Goal: Task Accomplishment & Management: Complete application form

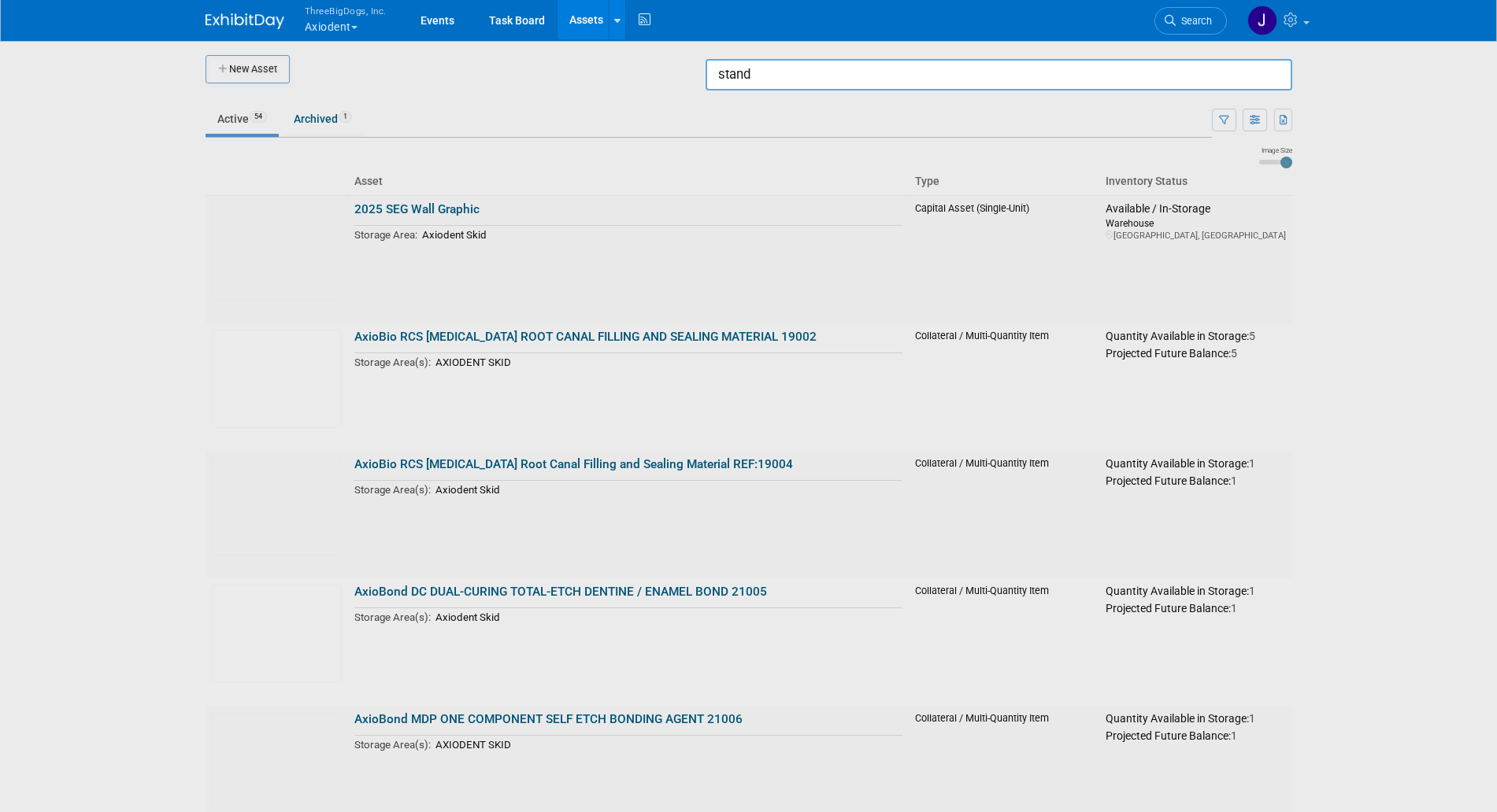
click at [1040, 84] on input "stand" at bounding box center [999, 74] width 587 height 31
click at [749, 62] on div at bounding box center [749, 406] width 0 height 812
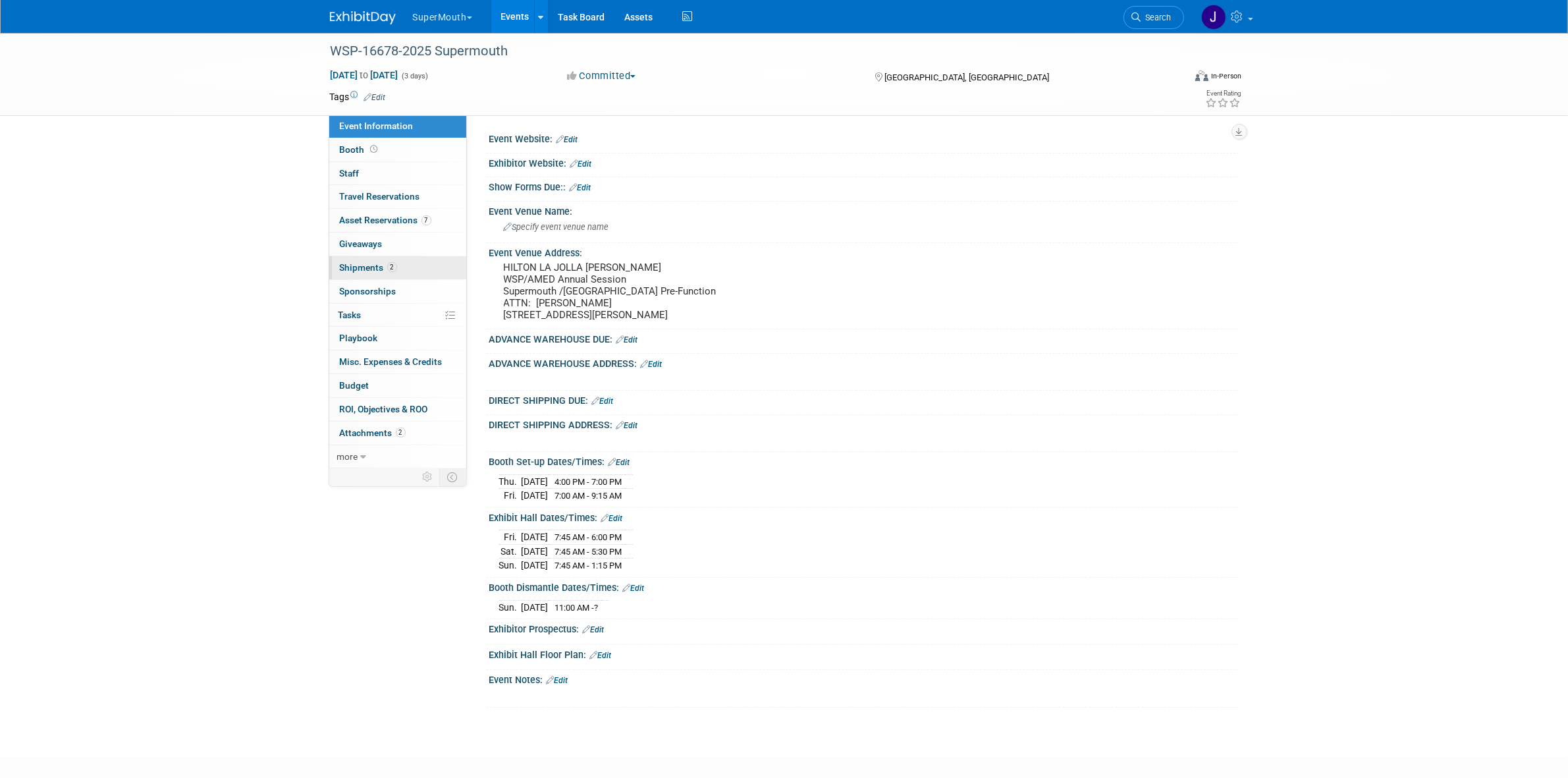
click at [382, 259] on link "2 Shipments 2" at bounding box center [397, 268] width 137 height 23
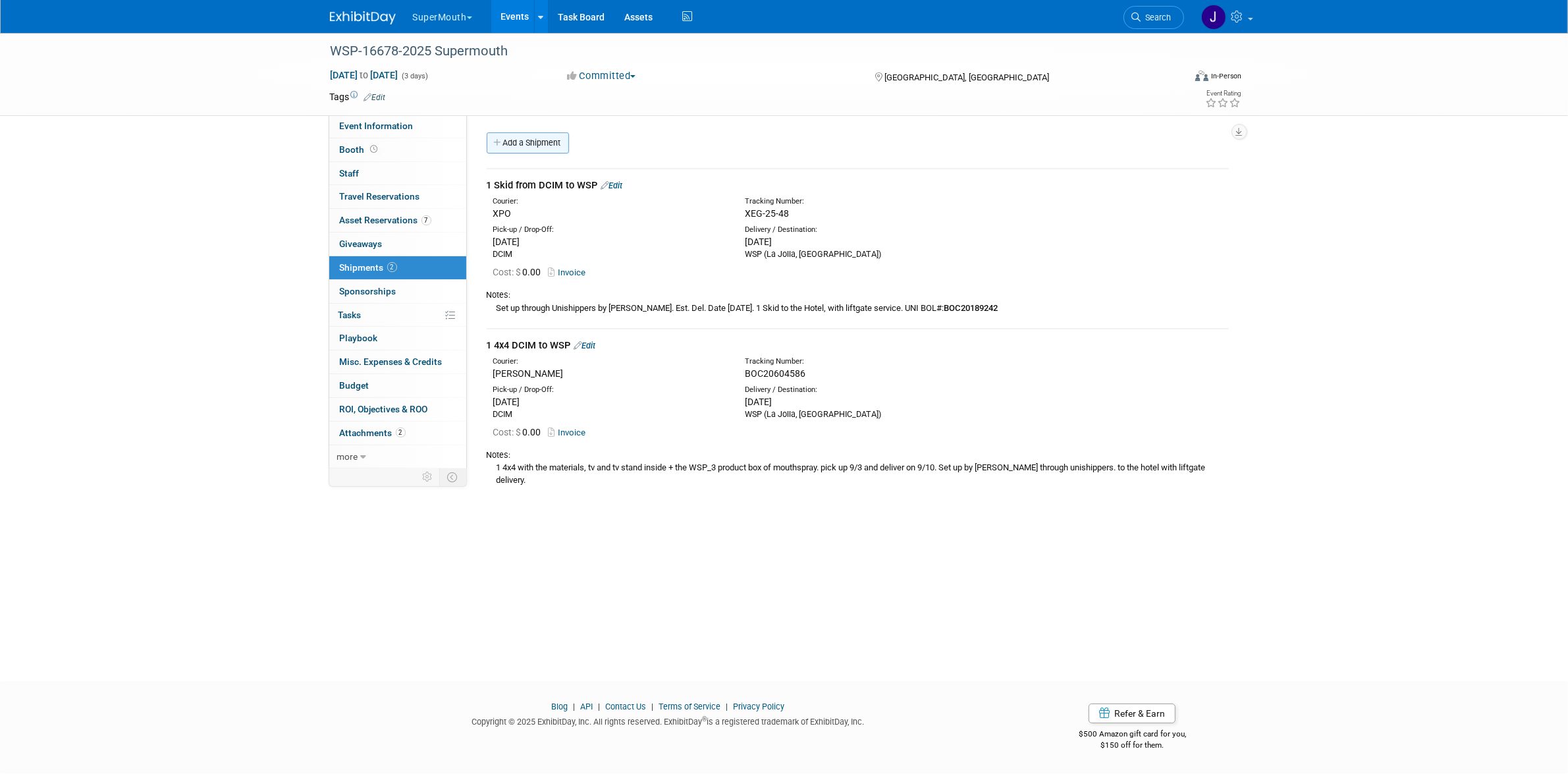
click at [514, 147] on link "Add a Shipment" at bounding box center [528, 143] width 82 height 21
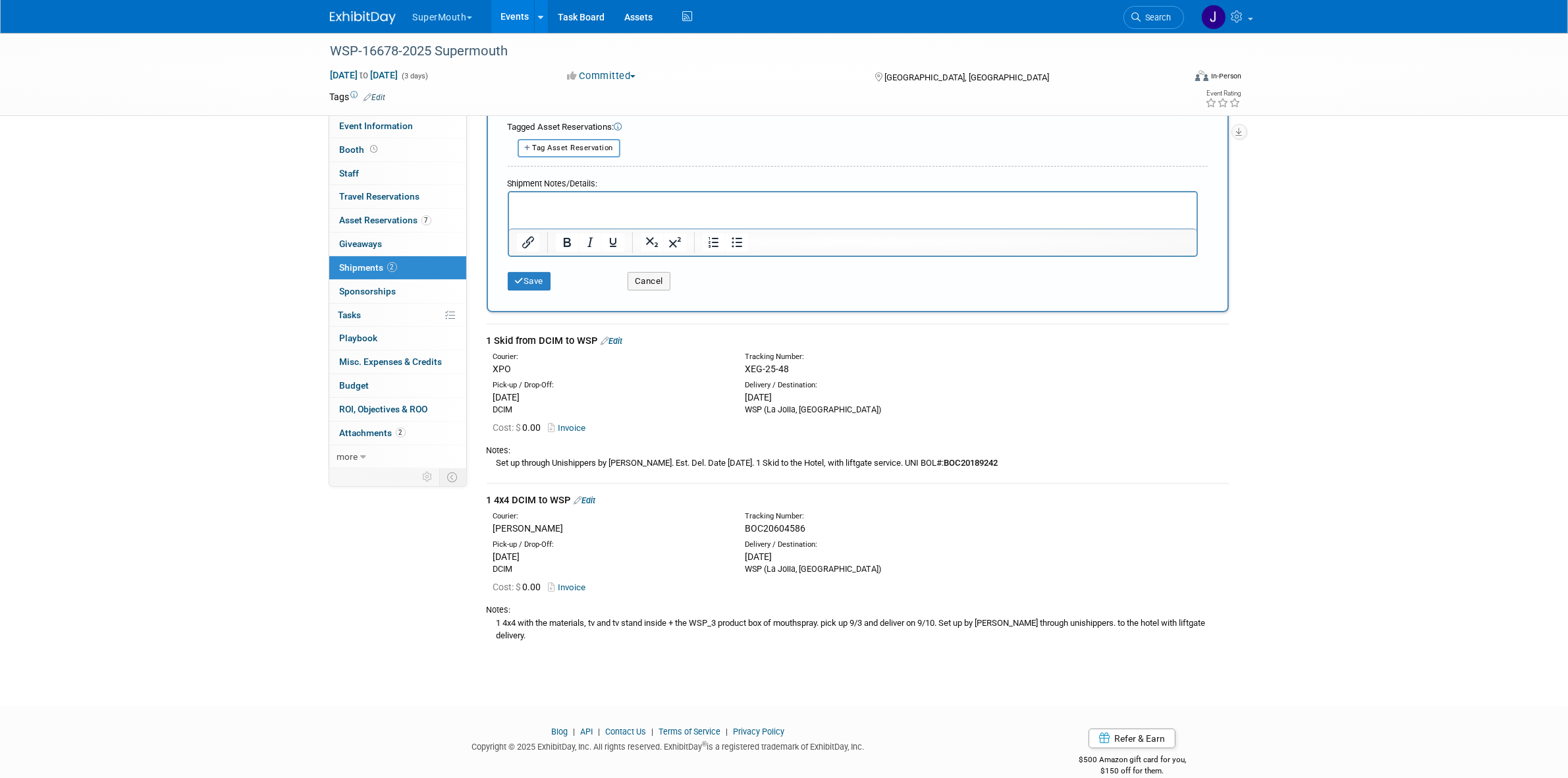
scroll to position [425, 0]
click at [527, 510] on div "Courier:" at bounding box center [609, 515] width 232 height 11
click at [526, 492] on div "1 4x4 DCIM to WSP Edit" at bounding box center [858, 499] width 742 height 14
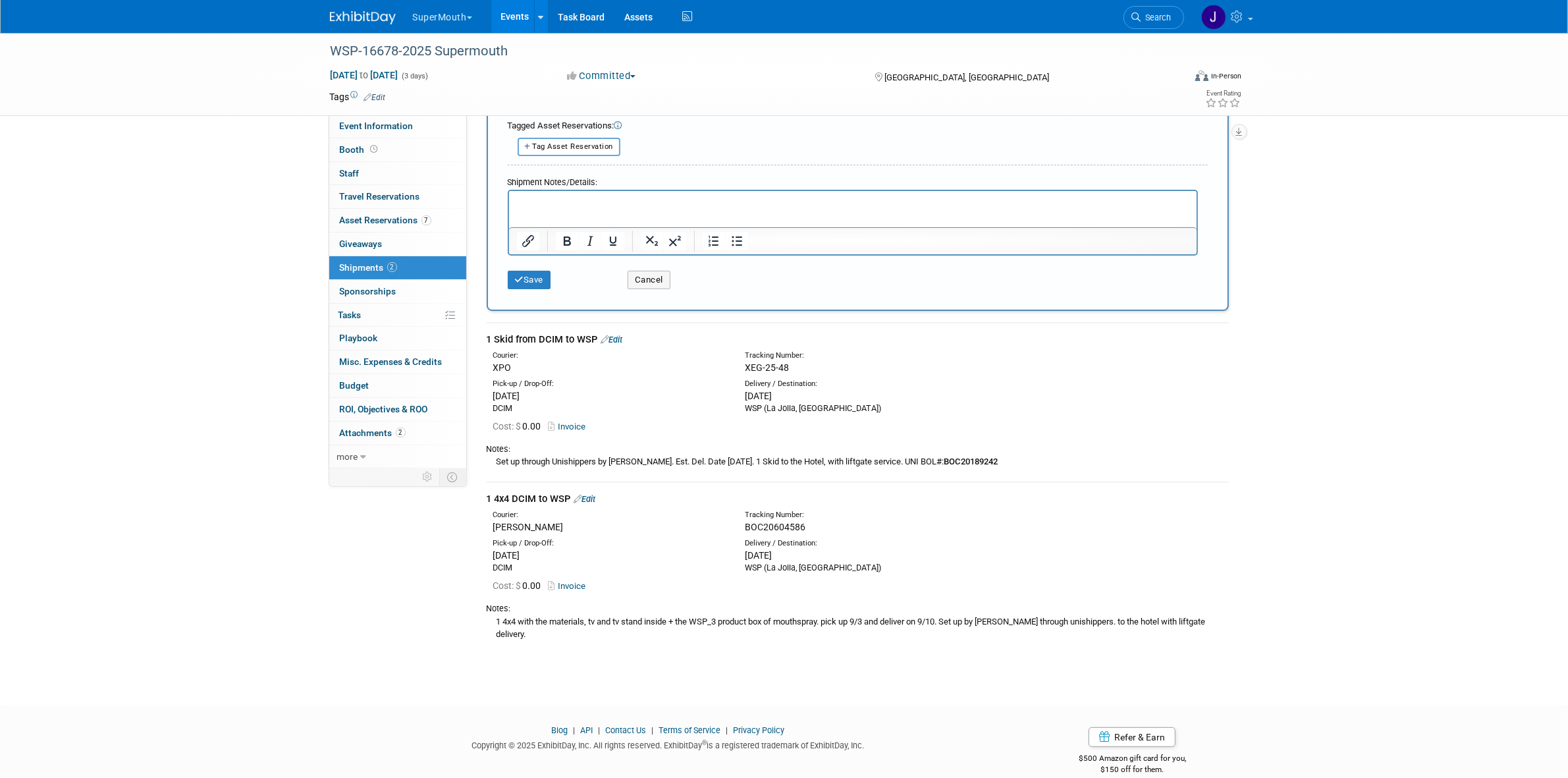
copy div "1 4x4 DCIM to WSP"
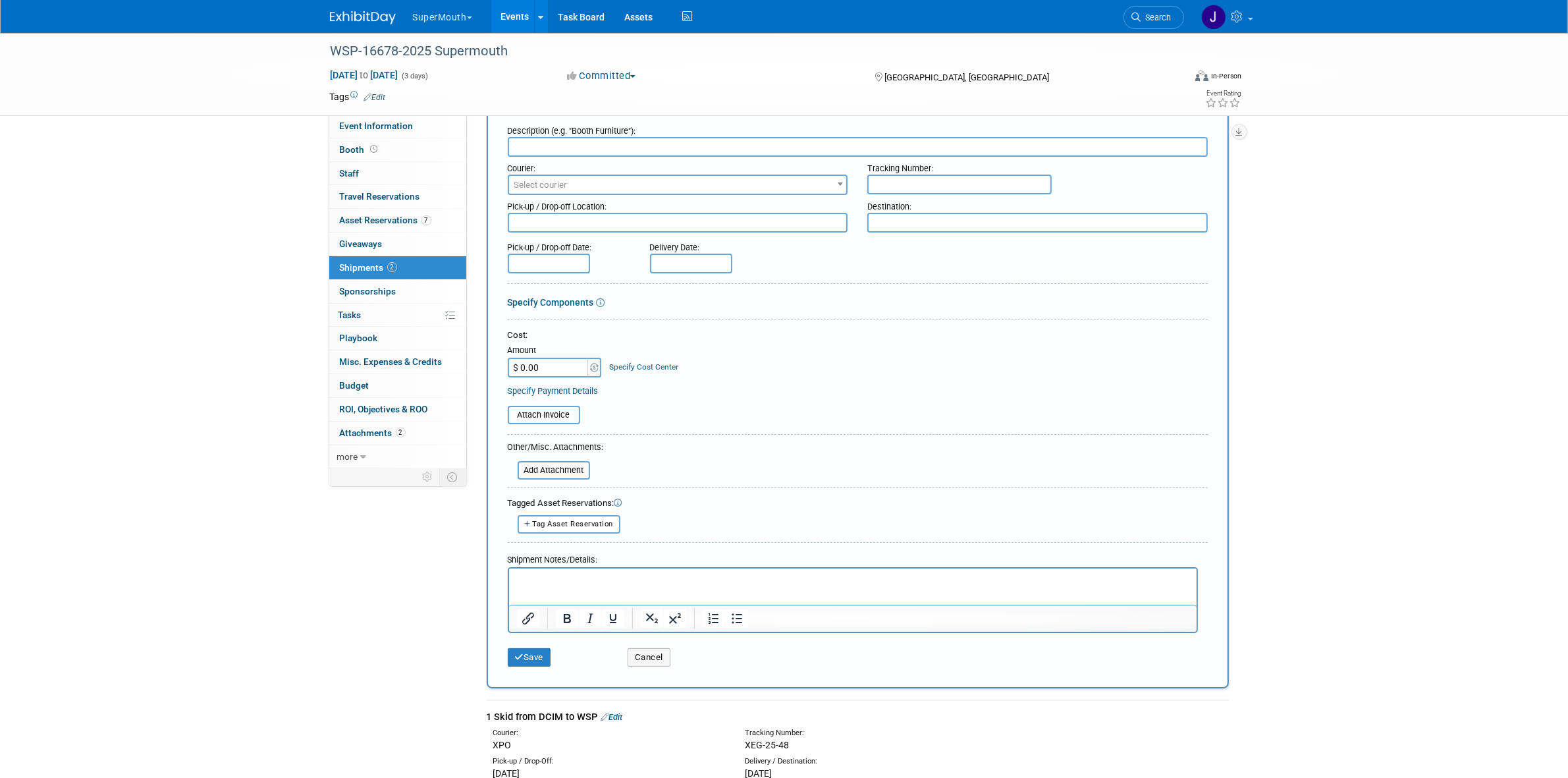
scroll to position [0, 0]
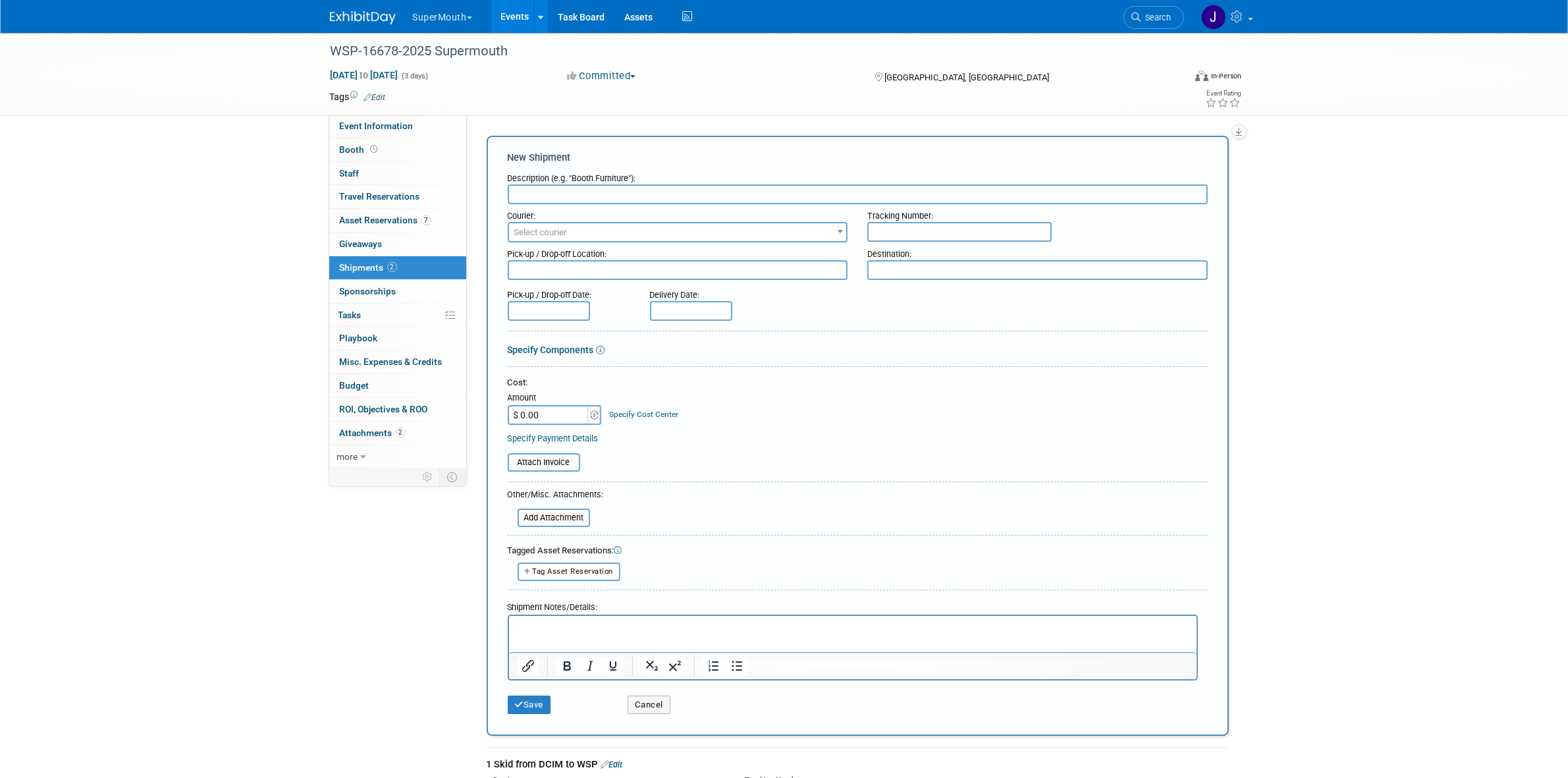
click at [606, 188] on input "text" at bounding box center [857, 195] width 700 height 20
paste input "1 4x4 DCIM to WSP"
drag, startPoint x: 570, startPoint y: 195, endPoint x: 538, endPoint y: 197, distance: 32.1
click at [538, 197] on input "1 4x4 DCIM to WSP" at bounding box center [857, 195] width 700 height 20
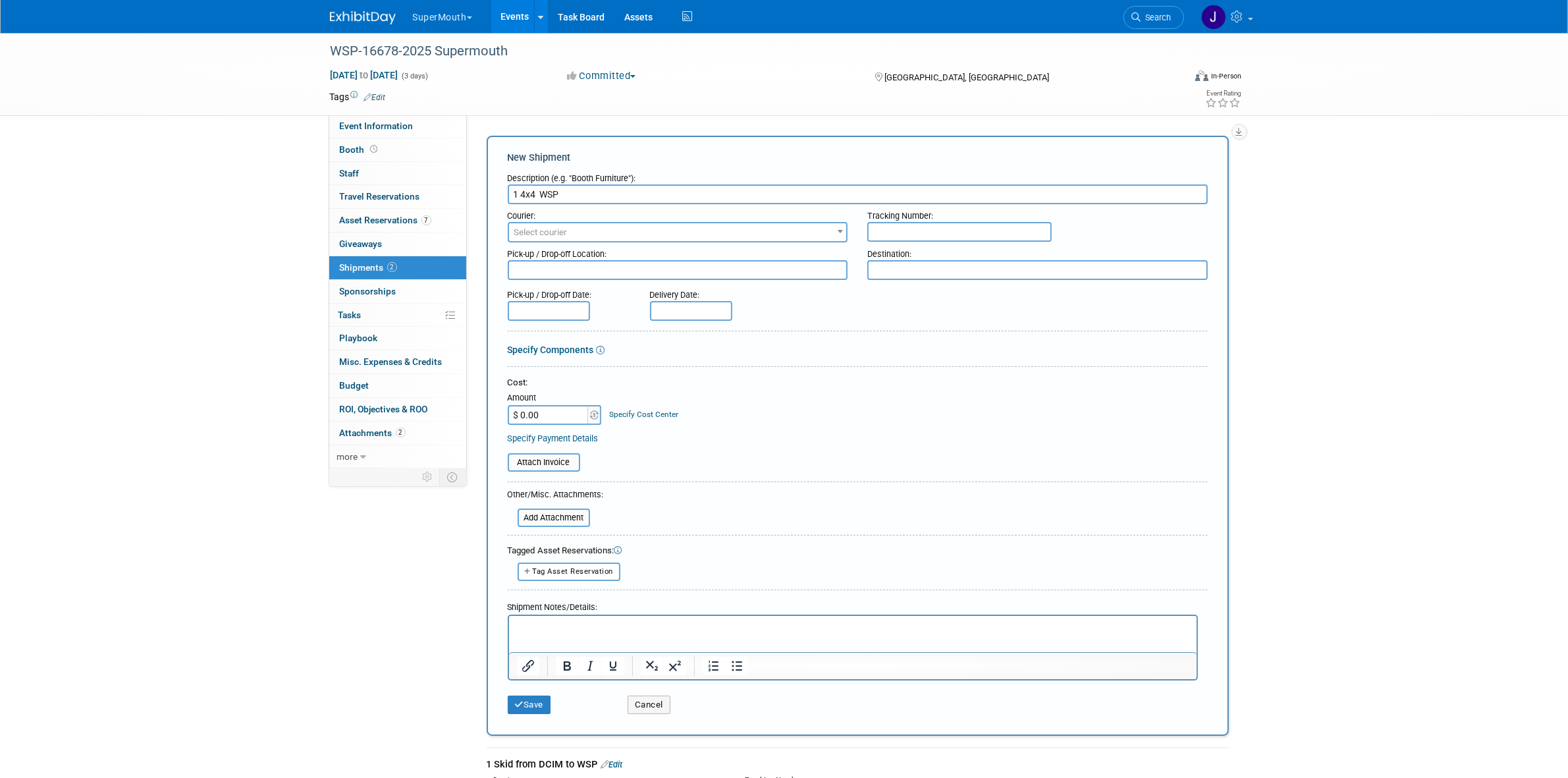
click at [637, 191] on input "1 4x4 WSP" at bounding box center [857, 195] width 700 height 20
click at [541, 197] on input "1 4x4 WSP" at bounding box center [857, 195] width 700 height 20
click at [596, 191] on input "1 4x4 WSP" at bounding box center [857, 195] width 700 height 20
paste input "DCIM to"
click at [601, 193] on input "1 4x4 WSP to DCIM to" at bounding box center [857, 195] width 700 height 20
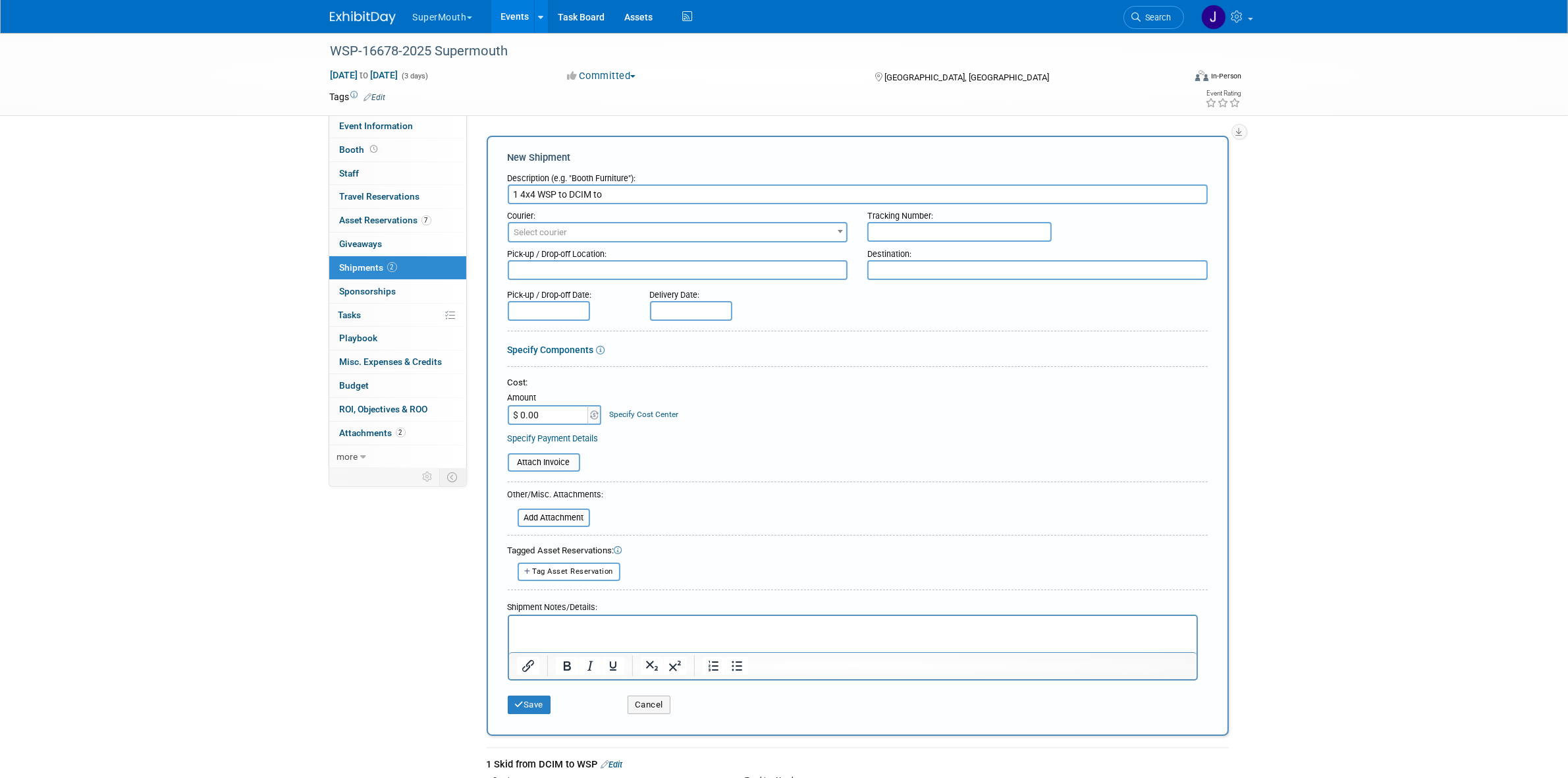
click at [601, 193] on input "1 4x4 WSP to DCIM to" at bounding box center [857, 195] width 700 height 20
type input "1 4x4 WSP to DCIM"
click at [609, 235] on span "Select courier" at bounding box center [677, 233] width 338 height 19
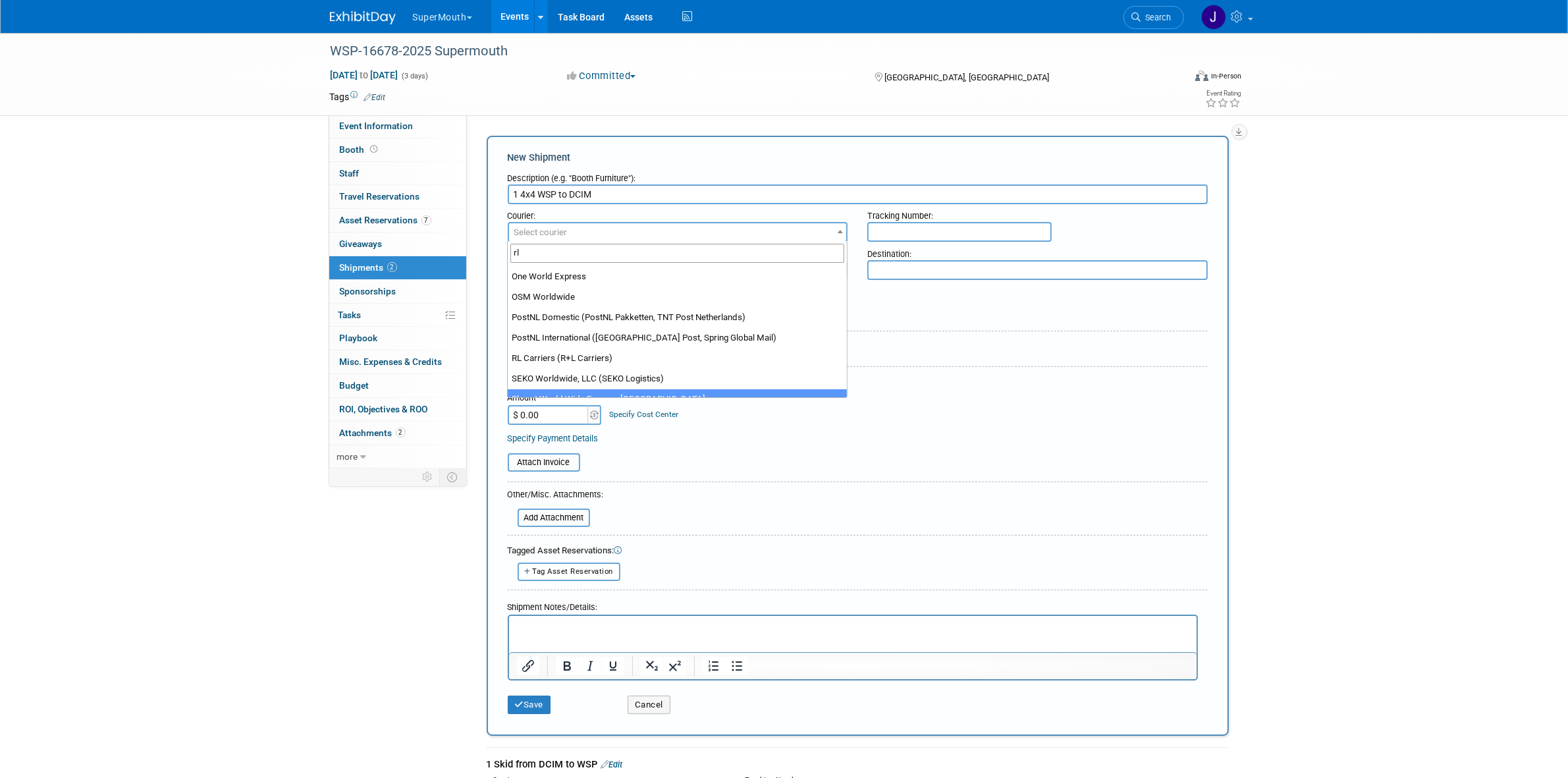
scroll to position [295, 0]
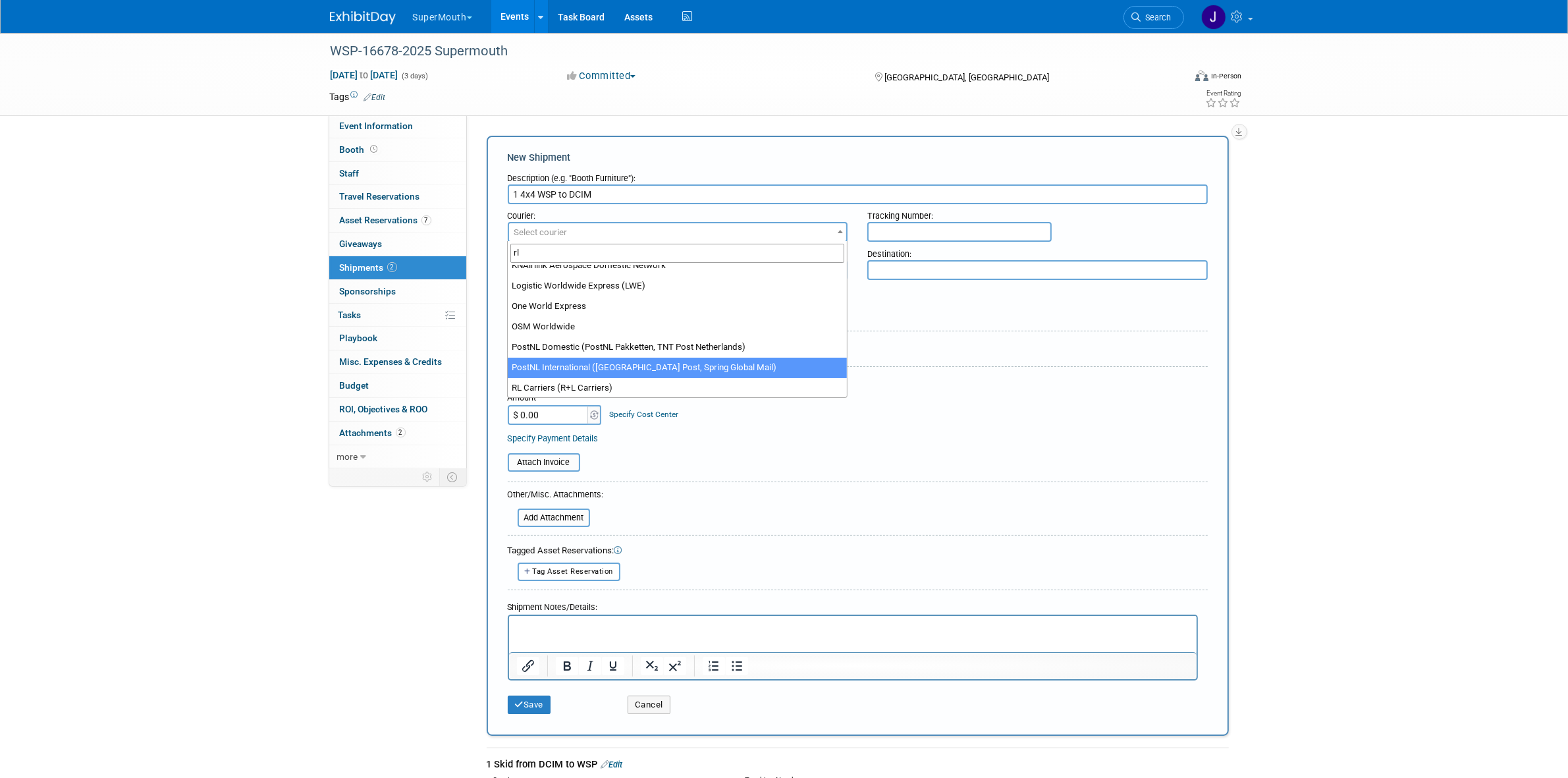
type input "rl"
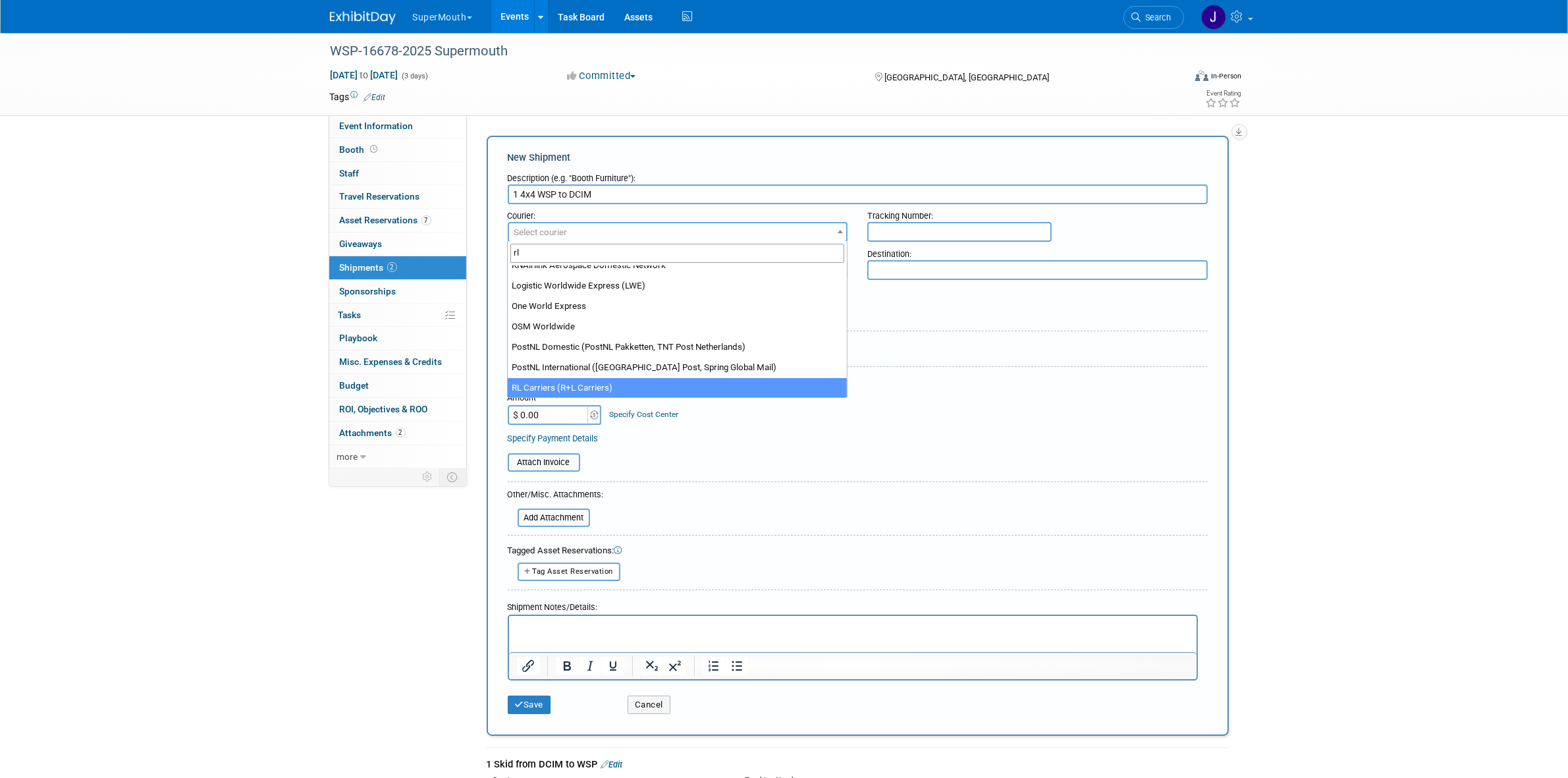
select select "414"
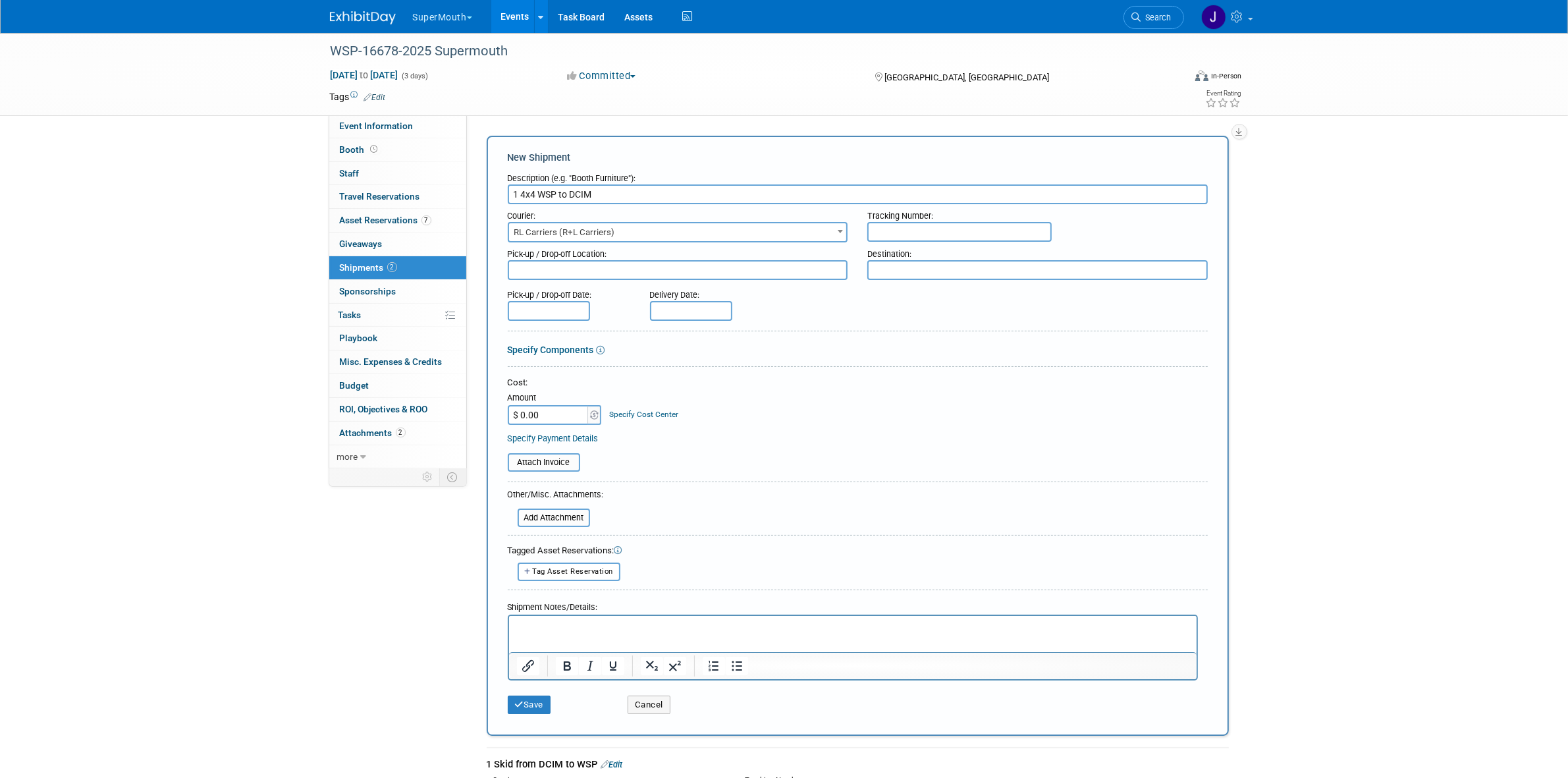
click at [943, 234] on input "text" at bounding box center [960, 232] width 185 height 20
paste input "558646137"
type input "558646137"
click at [781, 268] on textarea at bounding box center [677, 270] width 340 height 20
type textarea "WSP"
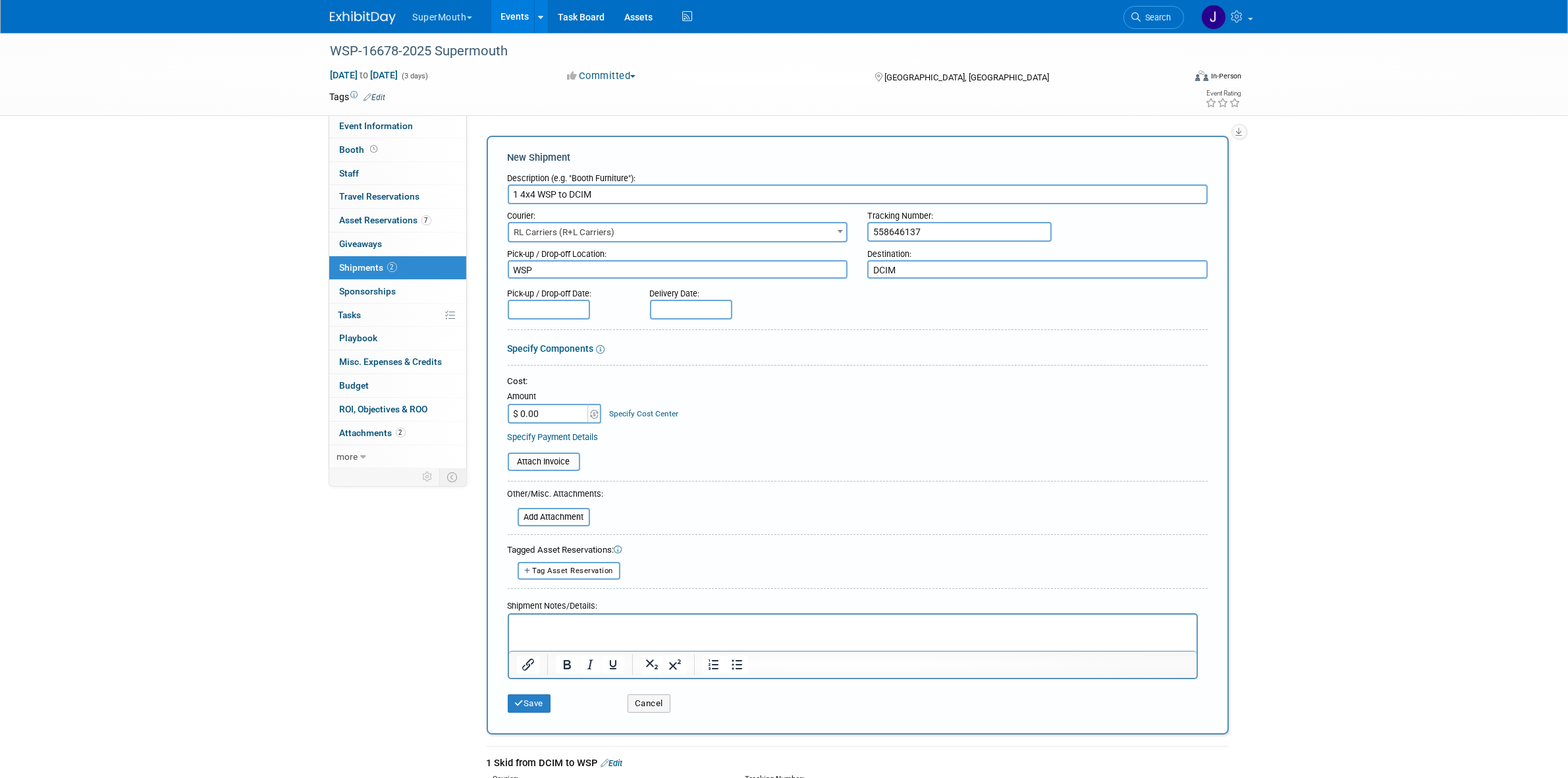
type textarea "DCIM"
click at [560, 300] on input "text" at bounding box center [548, 310] width 82 height 20
click at [550, 420] on span "15" at bounding box center [550, 425] width 25 height 25
type input "[DATE]"
click at [705, 311] on input "text" at bounding box center [691, 310] width 82 height 20
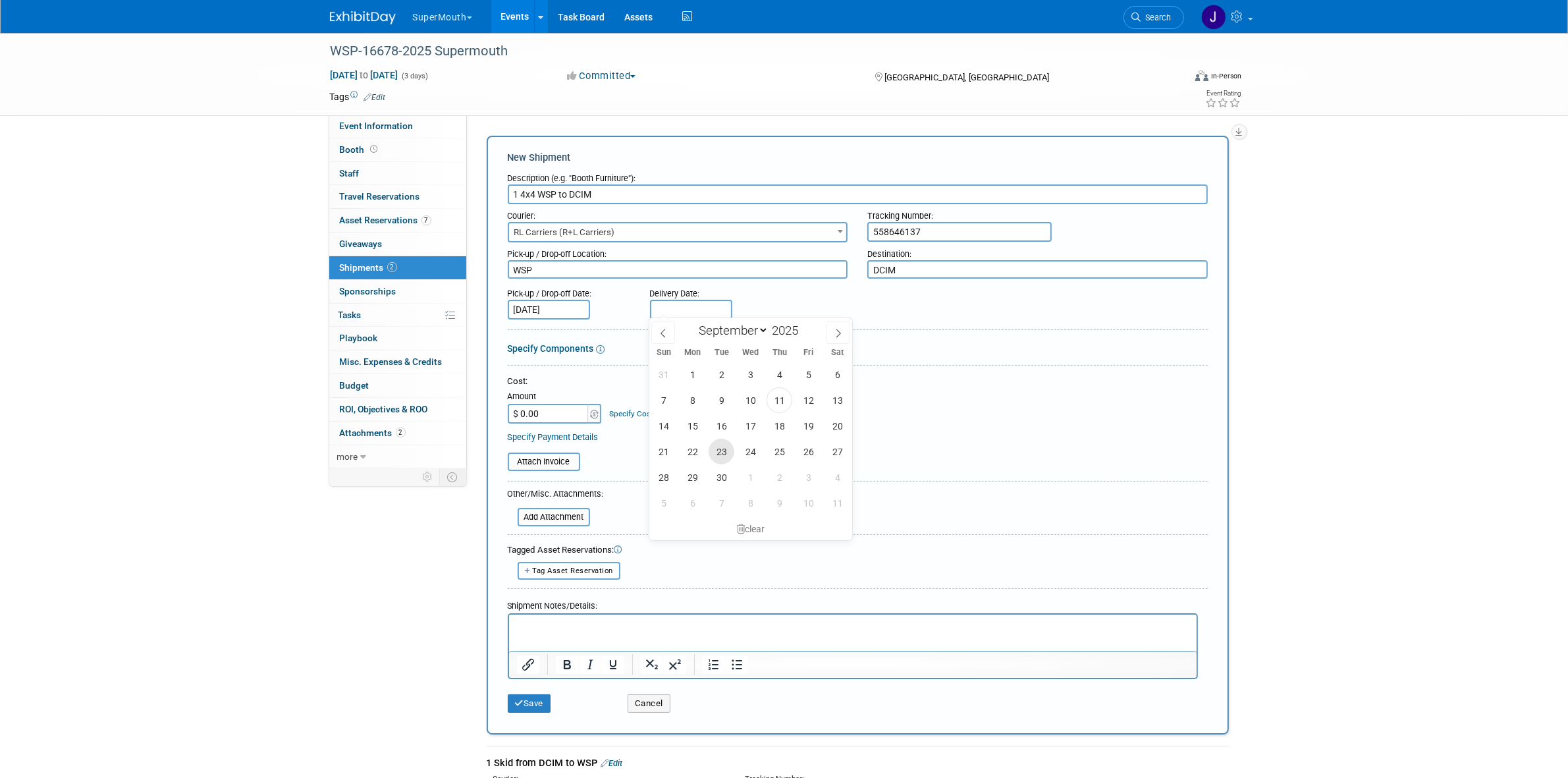
click at [722, 456] on span "23" at bounding box center [721, 452] width 25 height 25
type input "[DATE]"
click at [570, 461] on input "file" at bounding box center [500, 462] width 156 height 16
click at [552, 469] on form "Description (e.g. "Booth Furniture"): 1 4x4 WSP to DCIM Courier: 007EX 17 Post …" at bounding box center [857, 443] width 700 height 553
click at [553, 461] on input "file" at bounding box center [500, 462] width 156 height 16
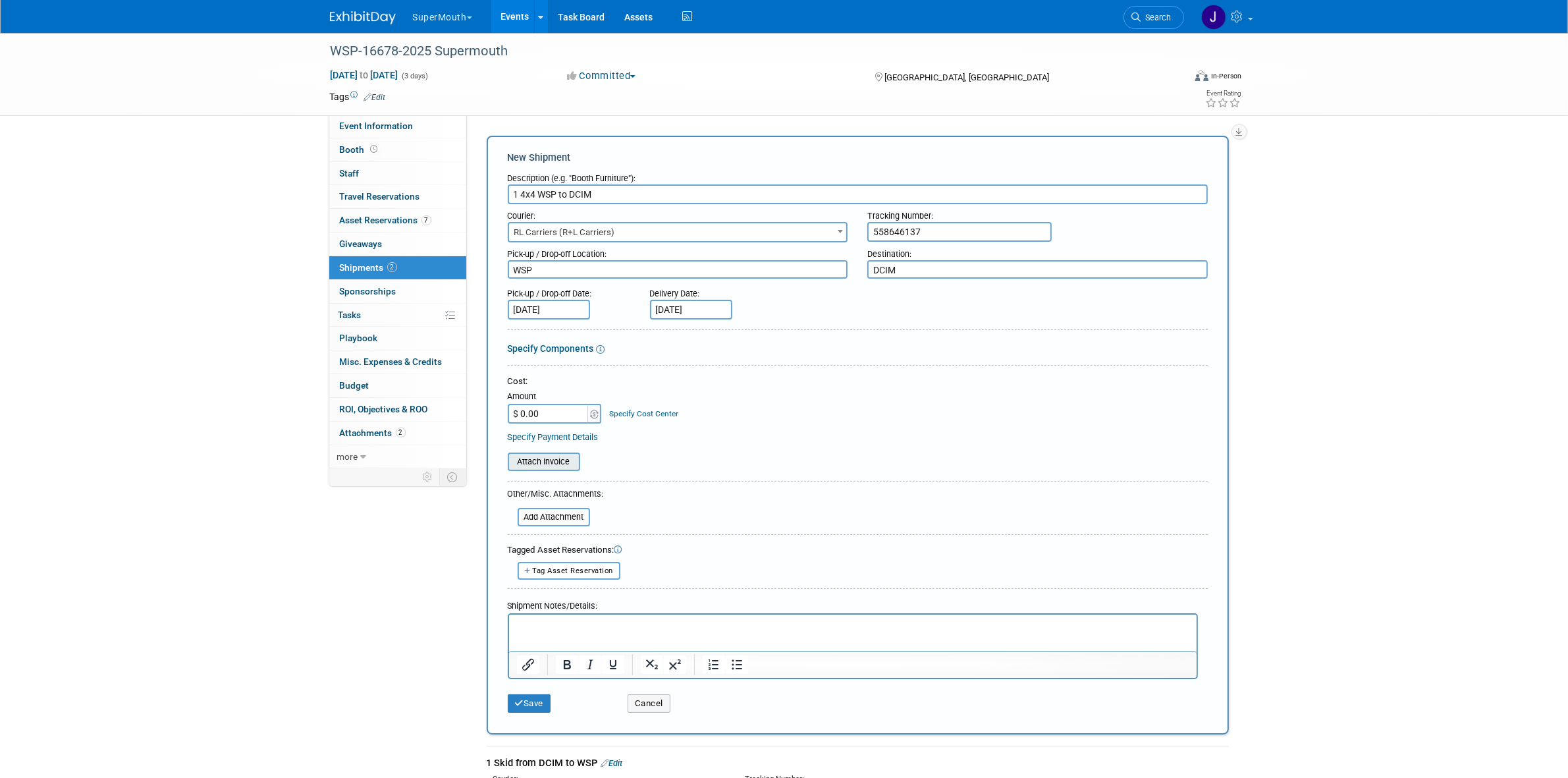
click at [554, 456] on input "file" at bounding box center [500, 462] width 156 height 16
click at [555, 456] on input "file" at bounding box center [500, 462] width 156 height 16
click at [546, 708] on button "Save" at bounding box center [529, 704] width 43 height 19
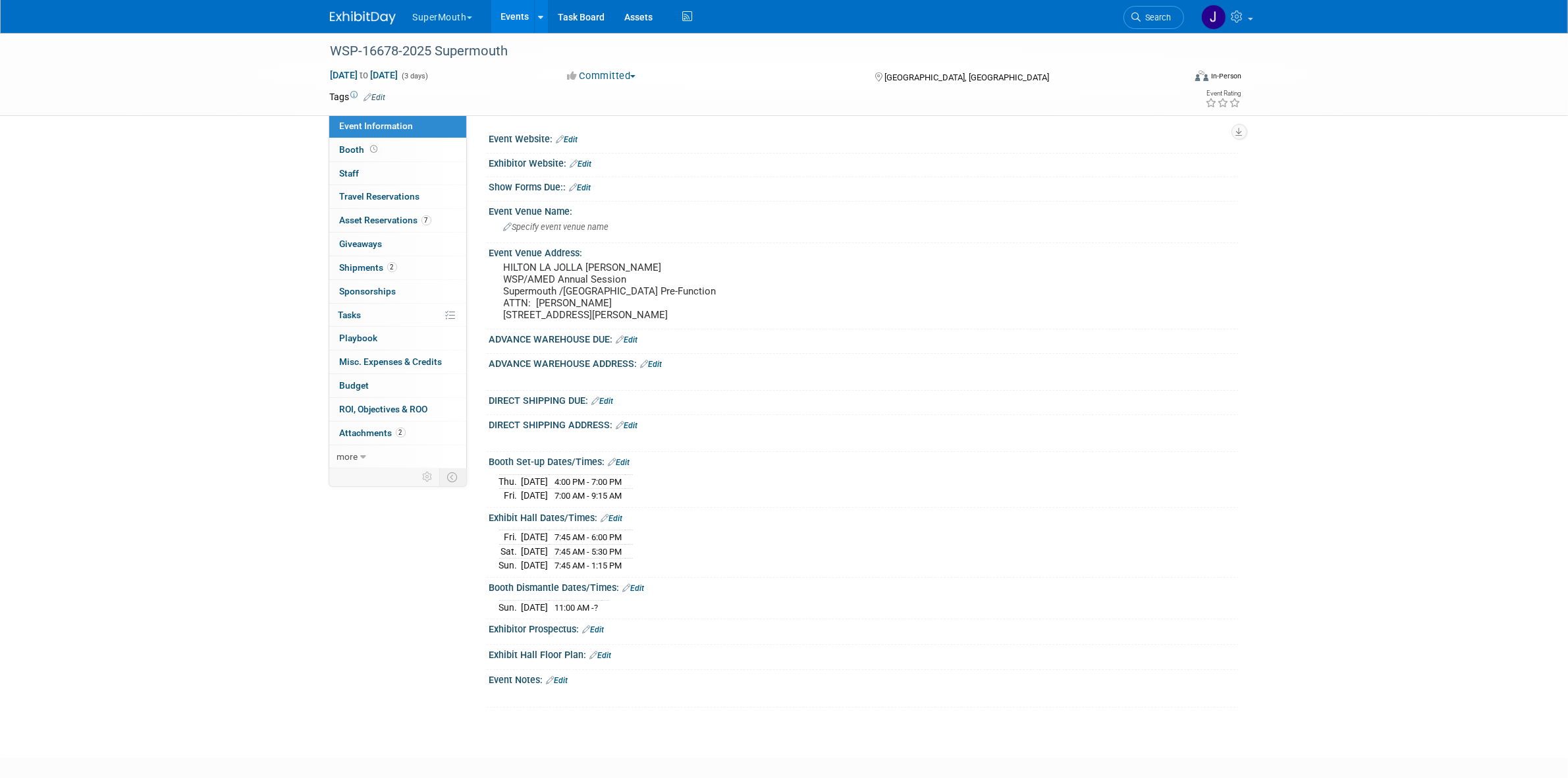
click at [471, 26] on button "SuperMouth" at bounding box center [450, 14] width 77 height 29
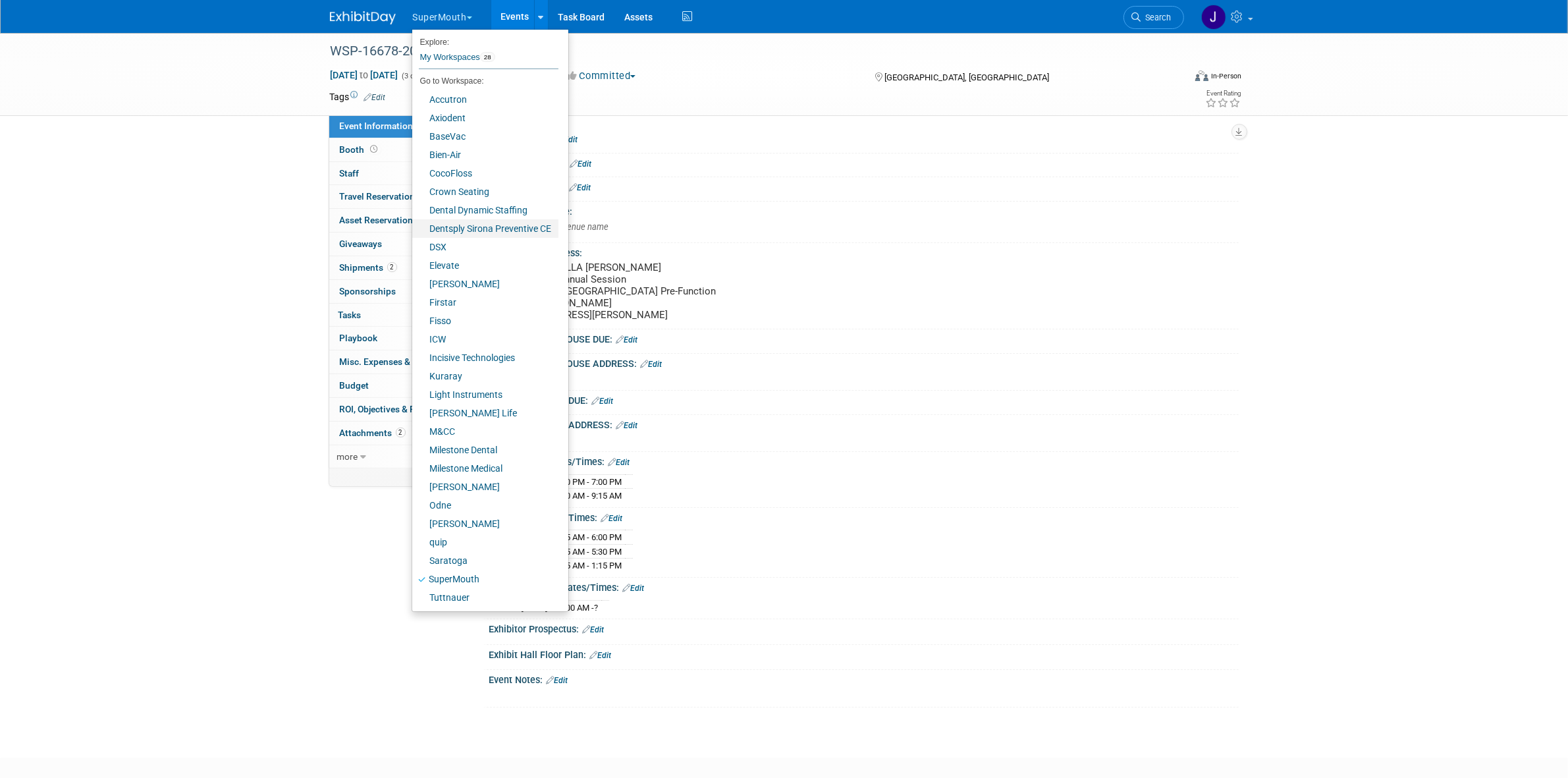
click at [481, 226] on link "Dentsply Sirona Preventive CE" at bounding box center [485, 229] width 146 height 19
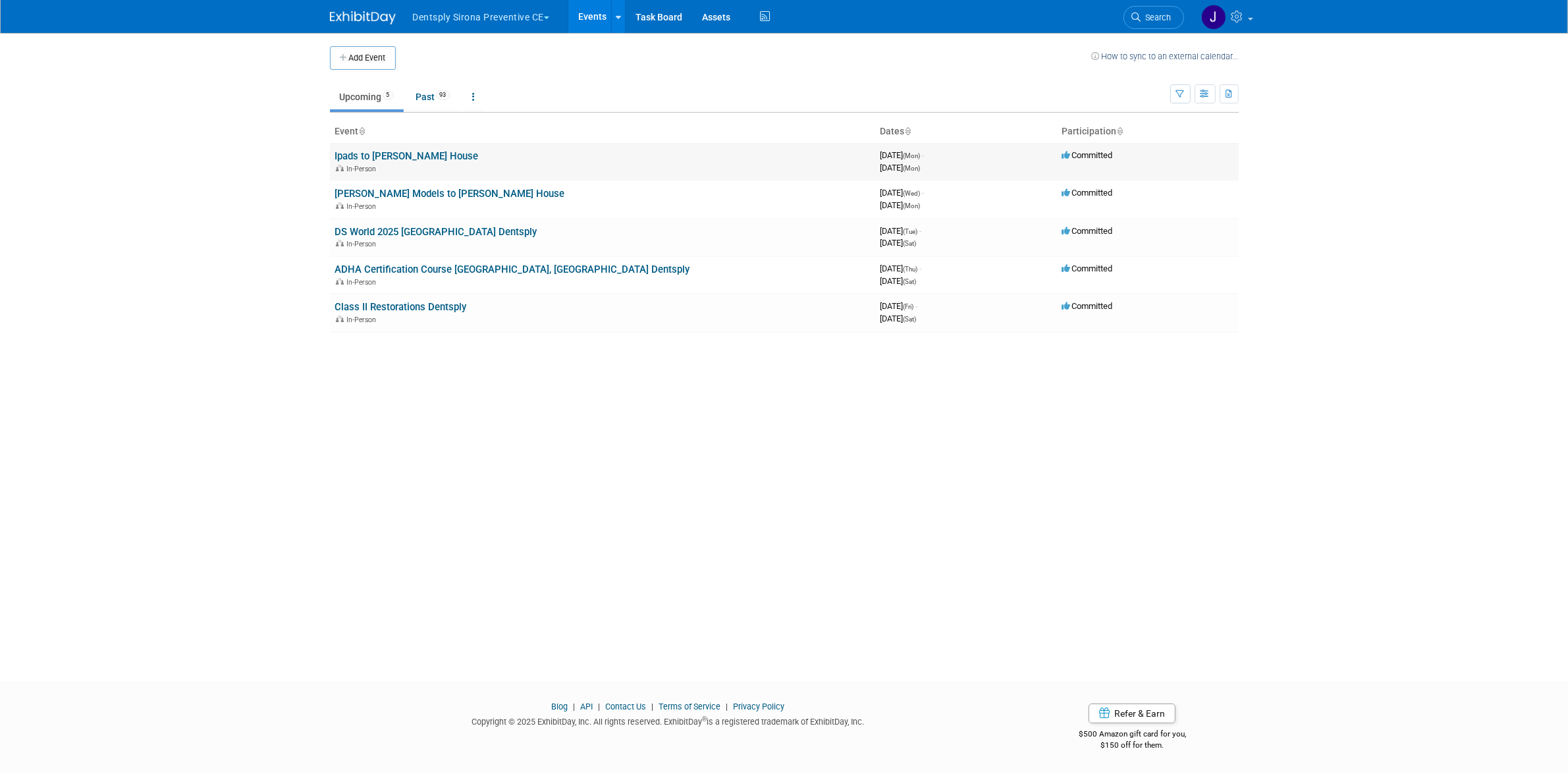
click at [377, 153] on link "Ipads to [PERSON_NAME] House" at bounding box center [407, 157] width 144 height 12
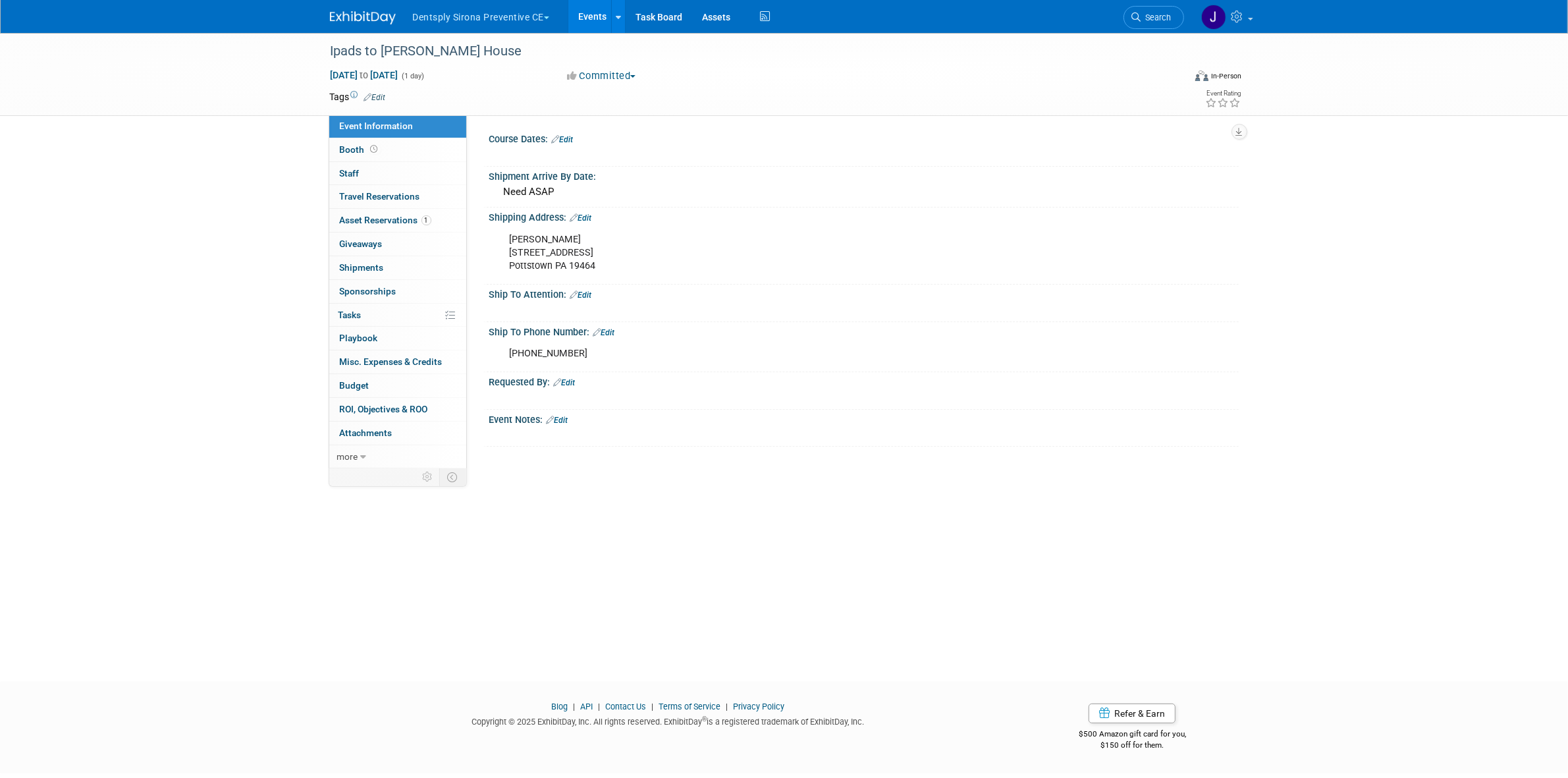
click at [524, 252] on div "[PERSON_NAME] [STREET_ADDRESS]" at bounding box center [796, 253] width 593 height 53
click at [524, 252] on div "Lindsey Stutz 264 Masters Drive Pottstown PA 19464" at bounding box center [796, 253] width 593 height 53
copy div "264 Masters Drive"
click at [593, 264] on div "Lindsey Stutz 264 Masters Drive Pottstown PA 19464" at bounding box center [796, 253] width 593 height 53
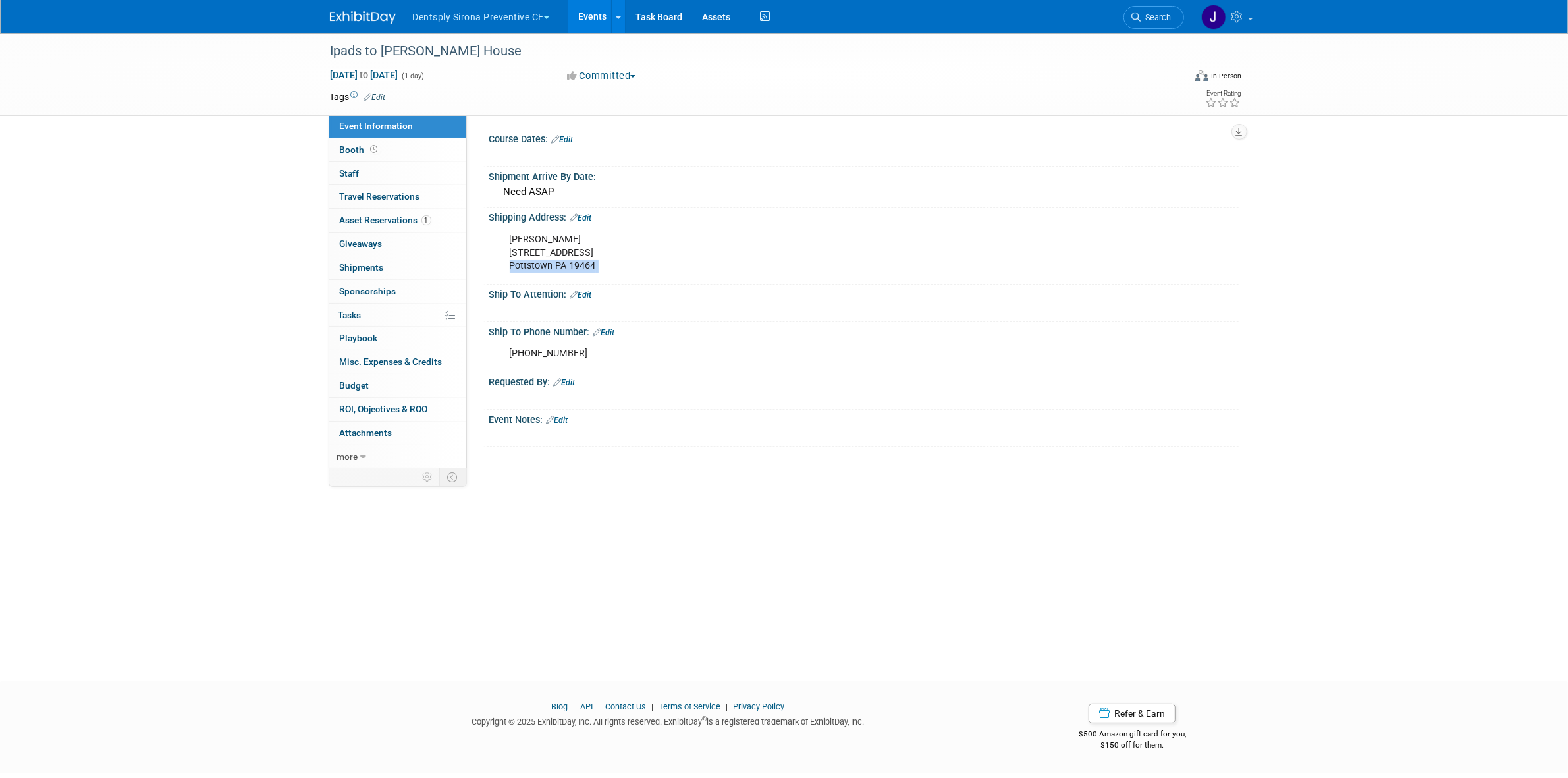
click at [593, 264] on div "Lindsey Stutz 264 Masters Drive Pottstown PA 19464" at bounding box center [796, 253] width 593 height 53
click at [586, 268] on div "Lindsey Stutz 264 Masters Drive Pottstown PA 19464" at bounding box center [796, 253] width 593 height 53
copy div "19464"
drag, startPoint x: 508, startPoint y: 254, endPoint x: 594, endPoint y: 252, distance: 86.0
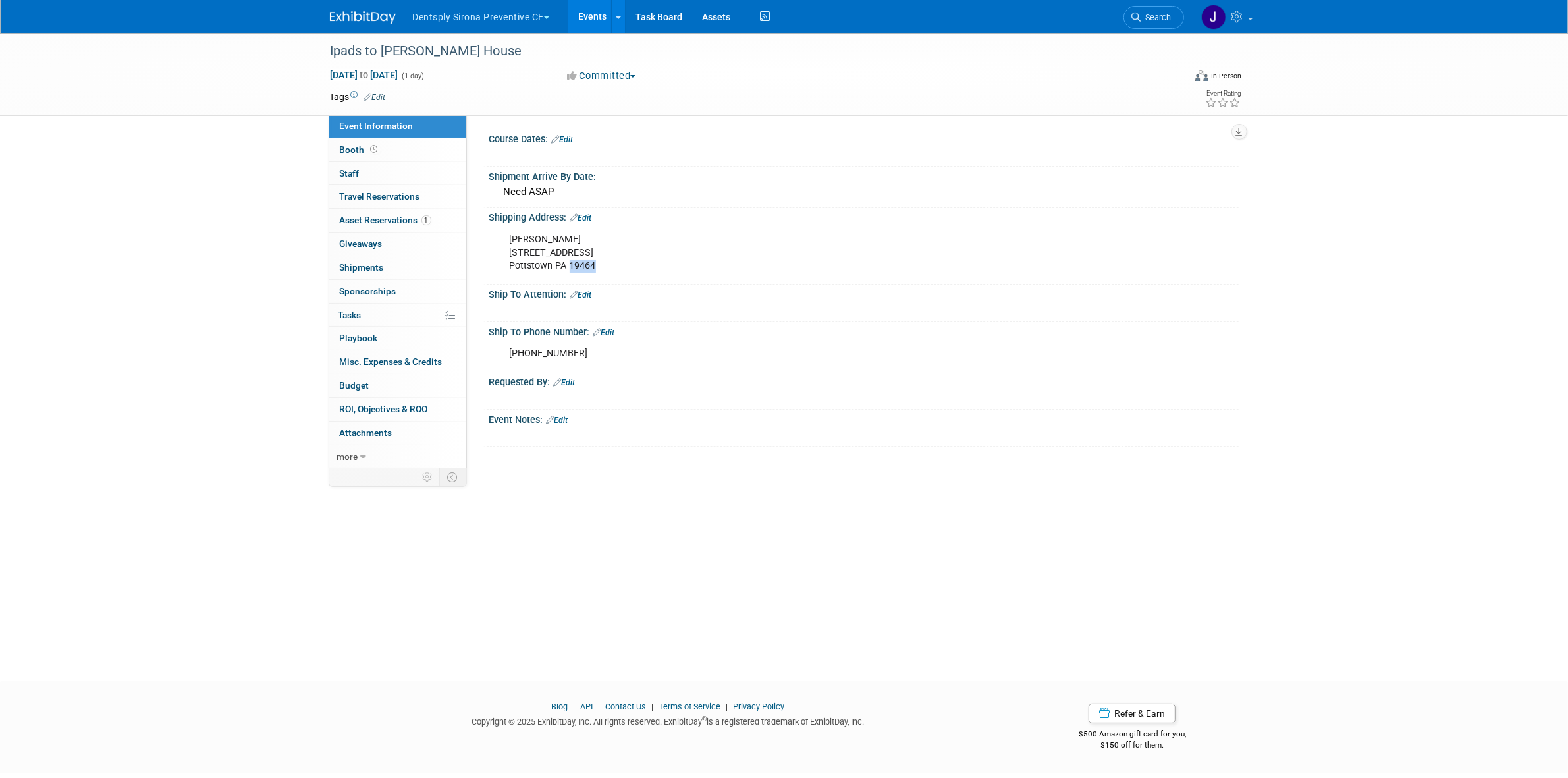
click at [594, 252] on div "Lindsey Stutz 264 Masters Drive Pottstown PA 19464" at bounding box center [796, 253] width 593 height 53
click at [587, 258] on div "Lindsey Stutz 264 Masters Drive Pottstown PA 19464" at bounding box center [796, 253] width 593 height 53
click at [508, 247] on div "Lindsey Stutz 264 Masters Drive Pottstown PA 19464" at bounding box center [796, 253] width 593 height 53
drag, startPoint x: 510, startPoint y: 249, endPoint x: 597, endPoint y: 258, distance: 87.5
click at [597, 258] on div "Lindsey Stutz 264 Masters Drive Pottstown PA 19464" at bounding box center [796, 253] width 593 height 53
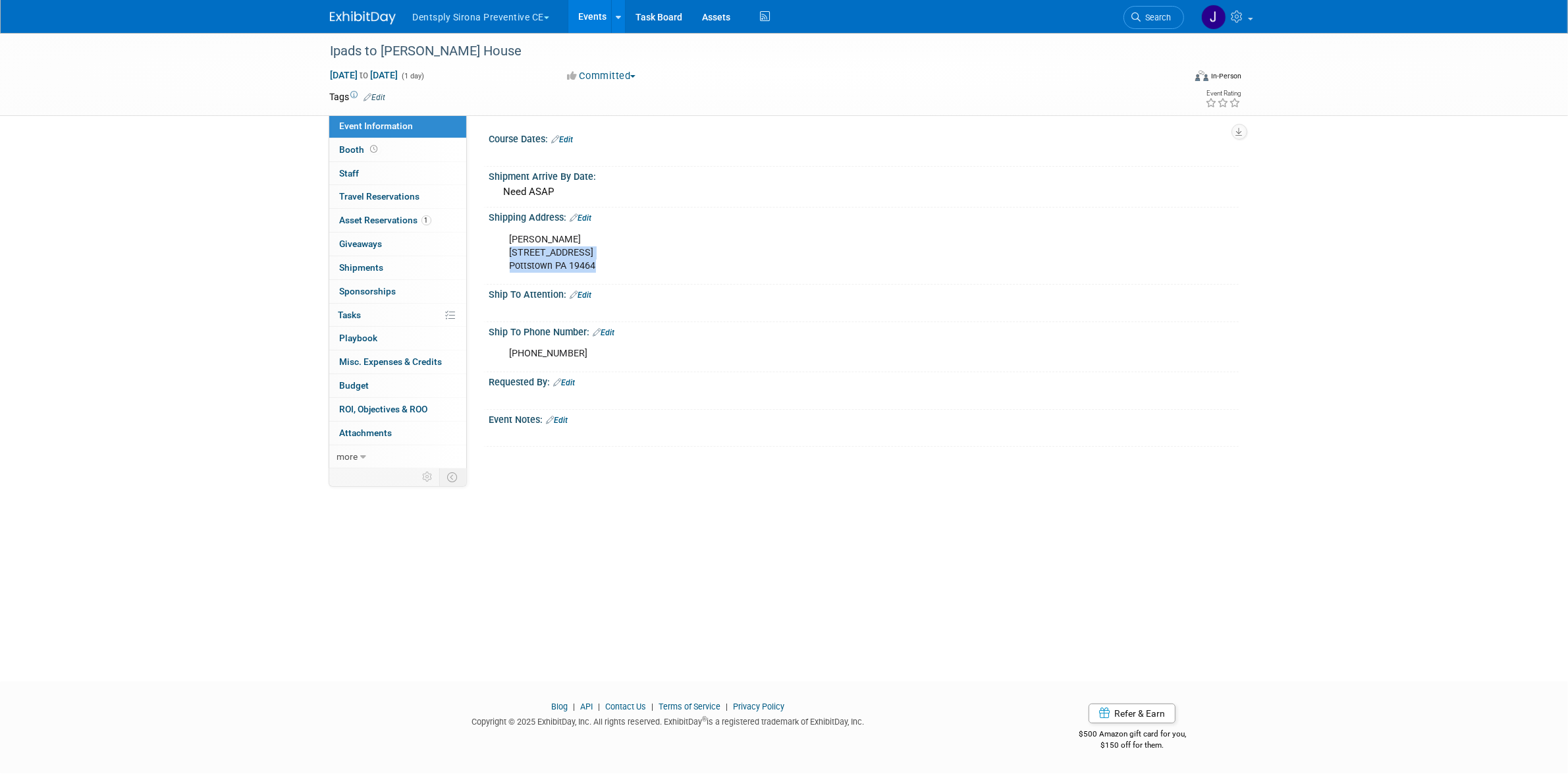
copy div "264 Masters Drive Pottstown PA 19464"
click at [546, 355] on div "484-686-5611" at bounding box center [796, 353] width 593 height 26
copy div "484-686-5611"
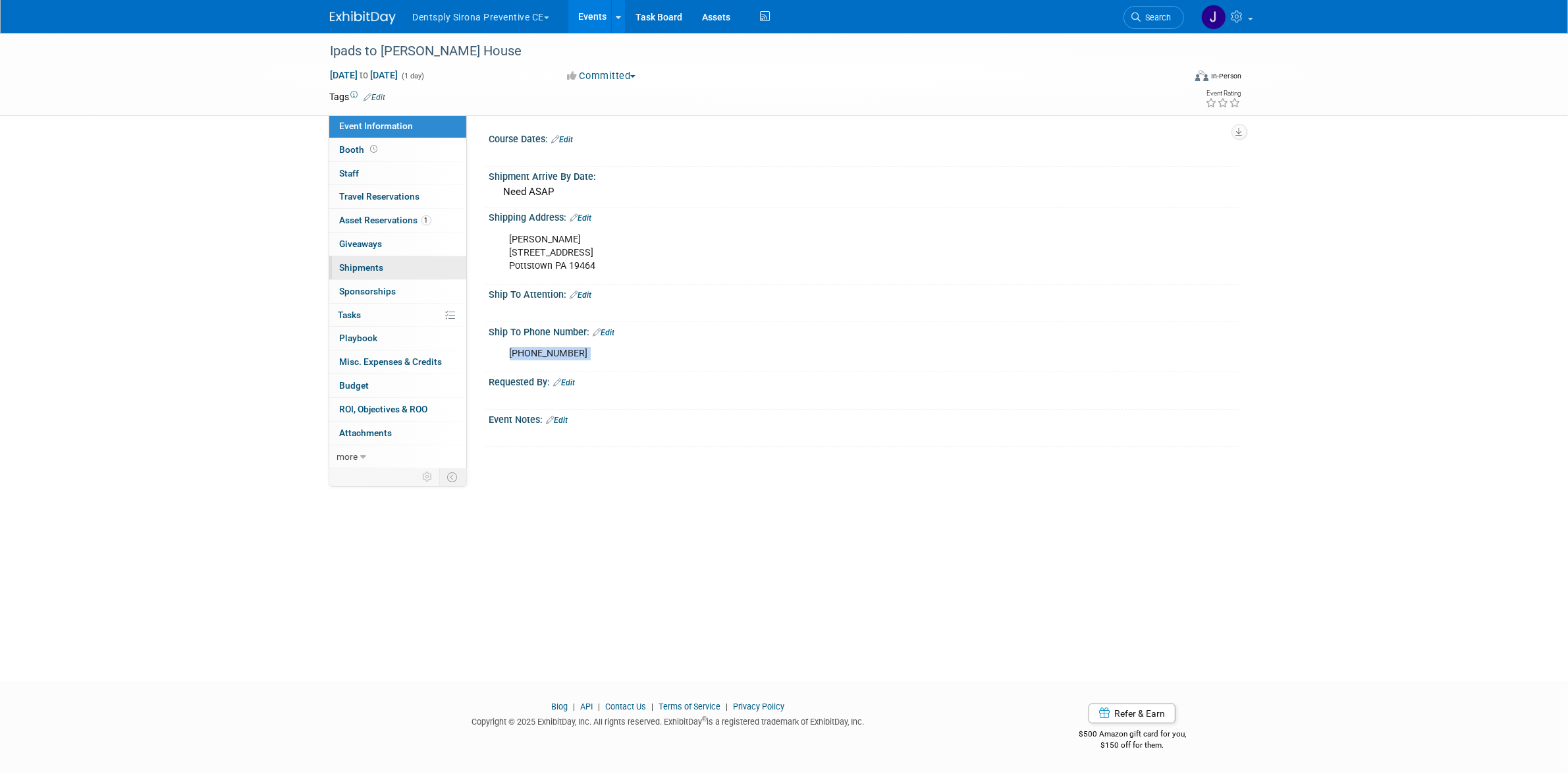
click at [427, 267] on link "0 Shipments 0" at bounding box center [397, 268] width 137 height 23
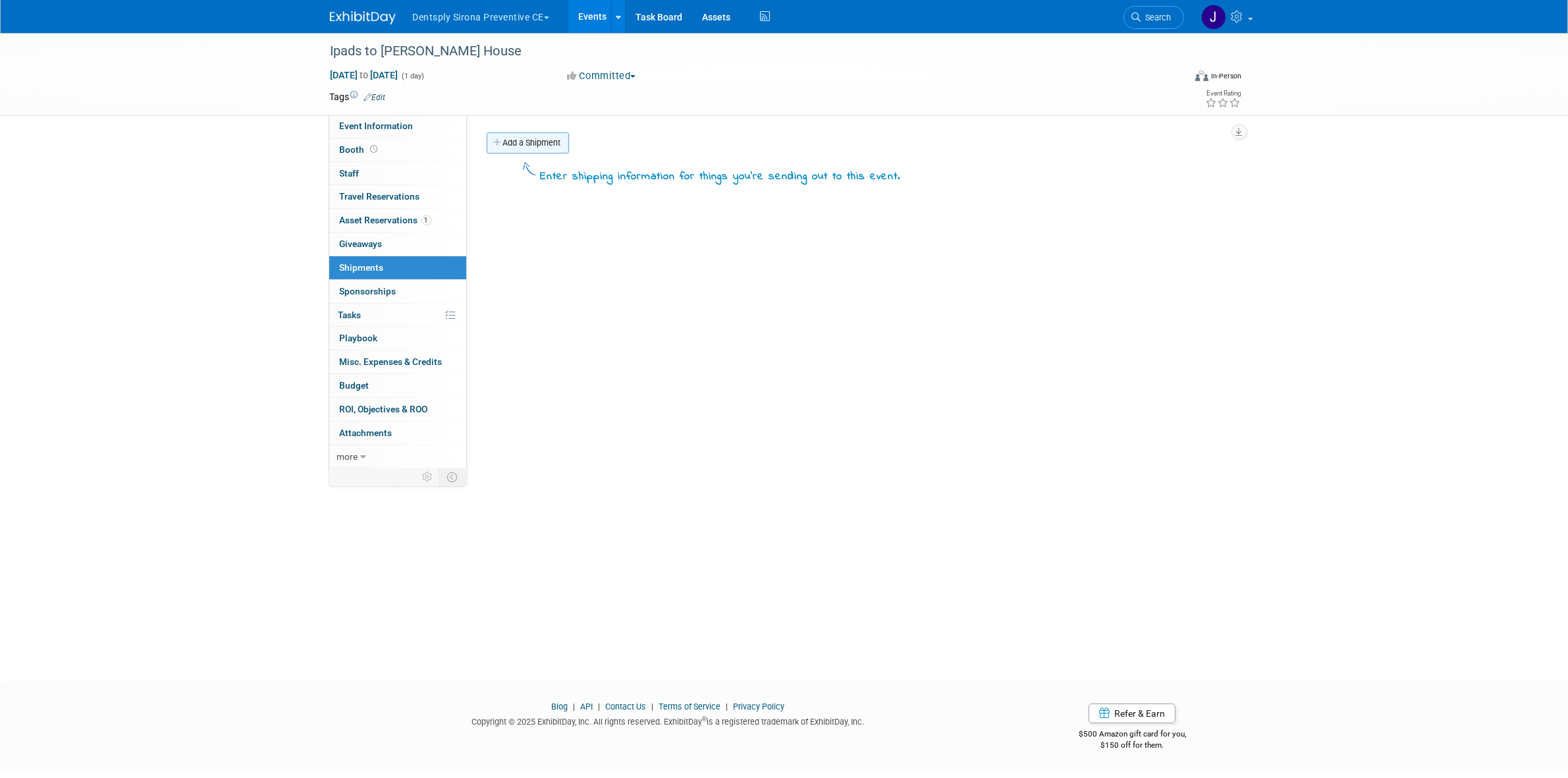
click at [568, 146] on link "Add a Shipment" at bounding box center [528, 143] width 82 height 21
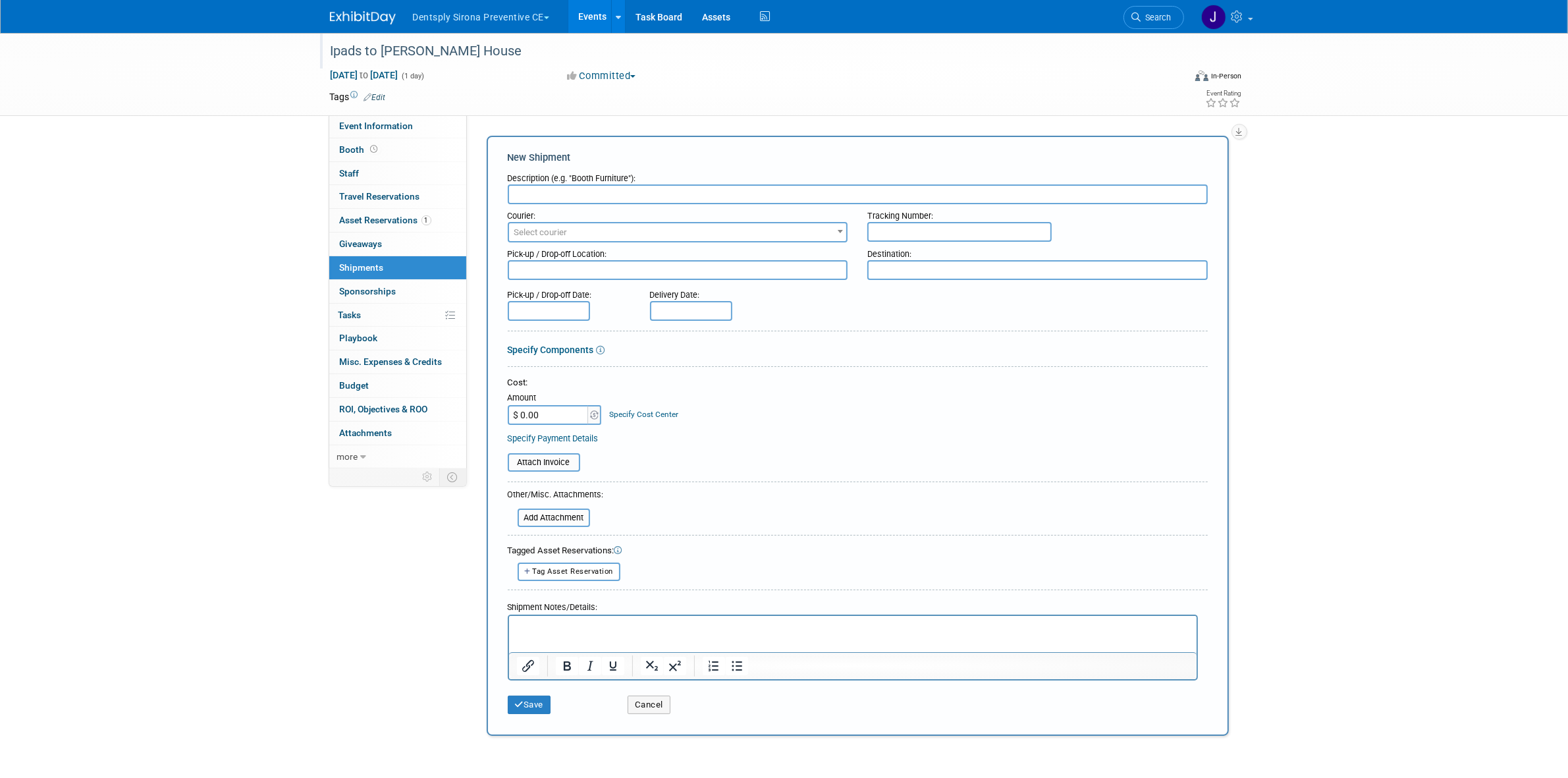
click at [459, 51] on div "Ipads to Lindsey's House" at bounding box center [745, 51] width 838 height 23
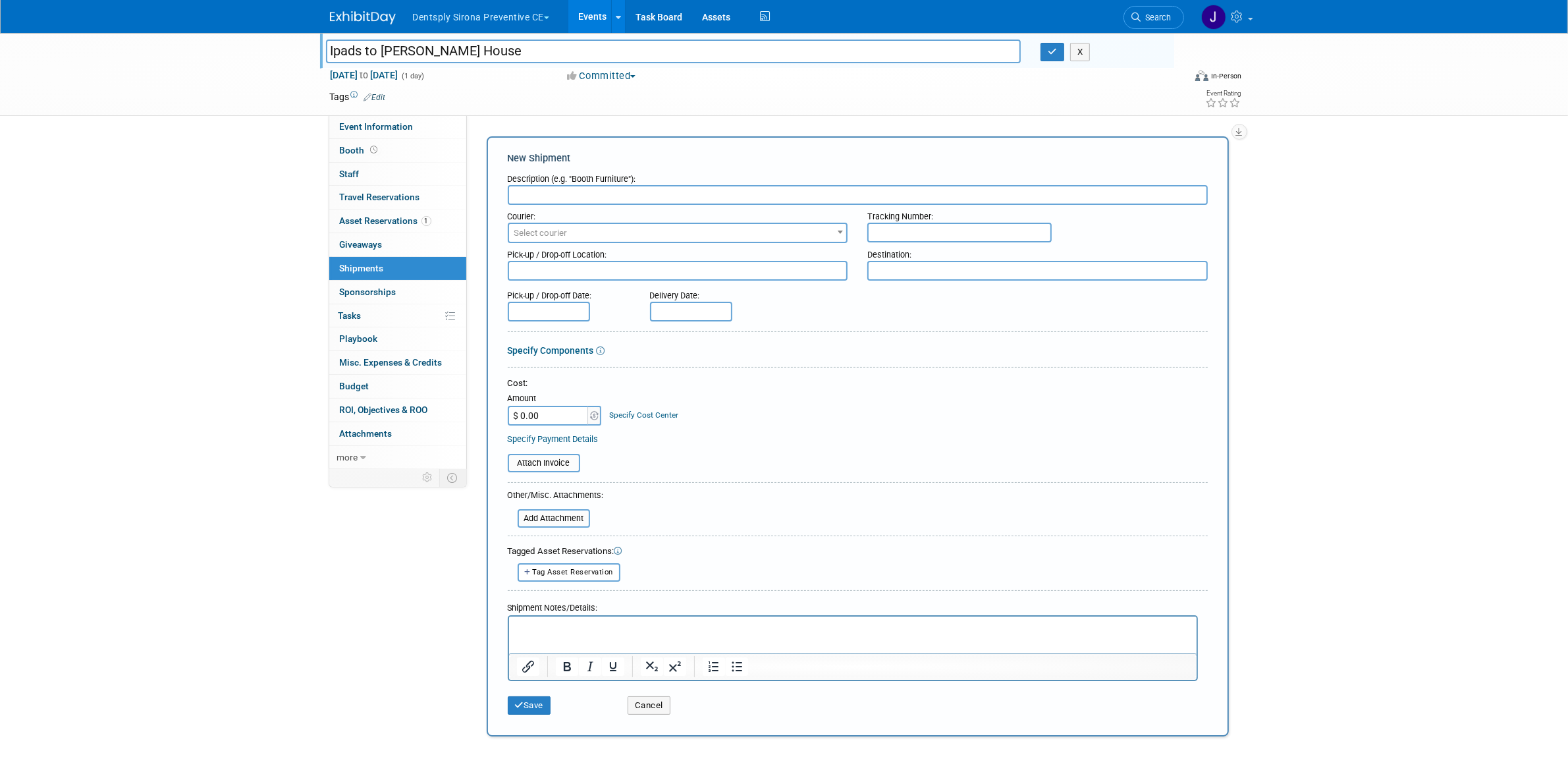
click at [459, 50] on input "Ipads to Lindsey's House" at bounding box center [673, 51] width 695 height 23
click at [669, 186] on input "text" at bounding box center [857, 195] width 700 height 20
paste input "Ipads to Lindsey's House"
type input "Typodonts and Ipads to Lindsey's House"
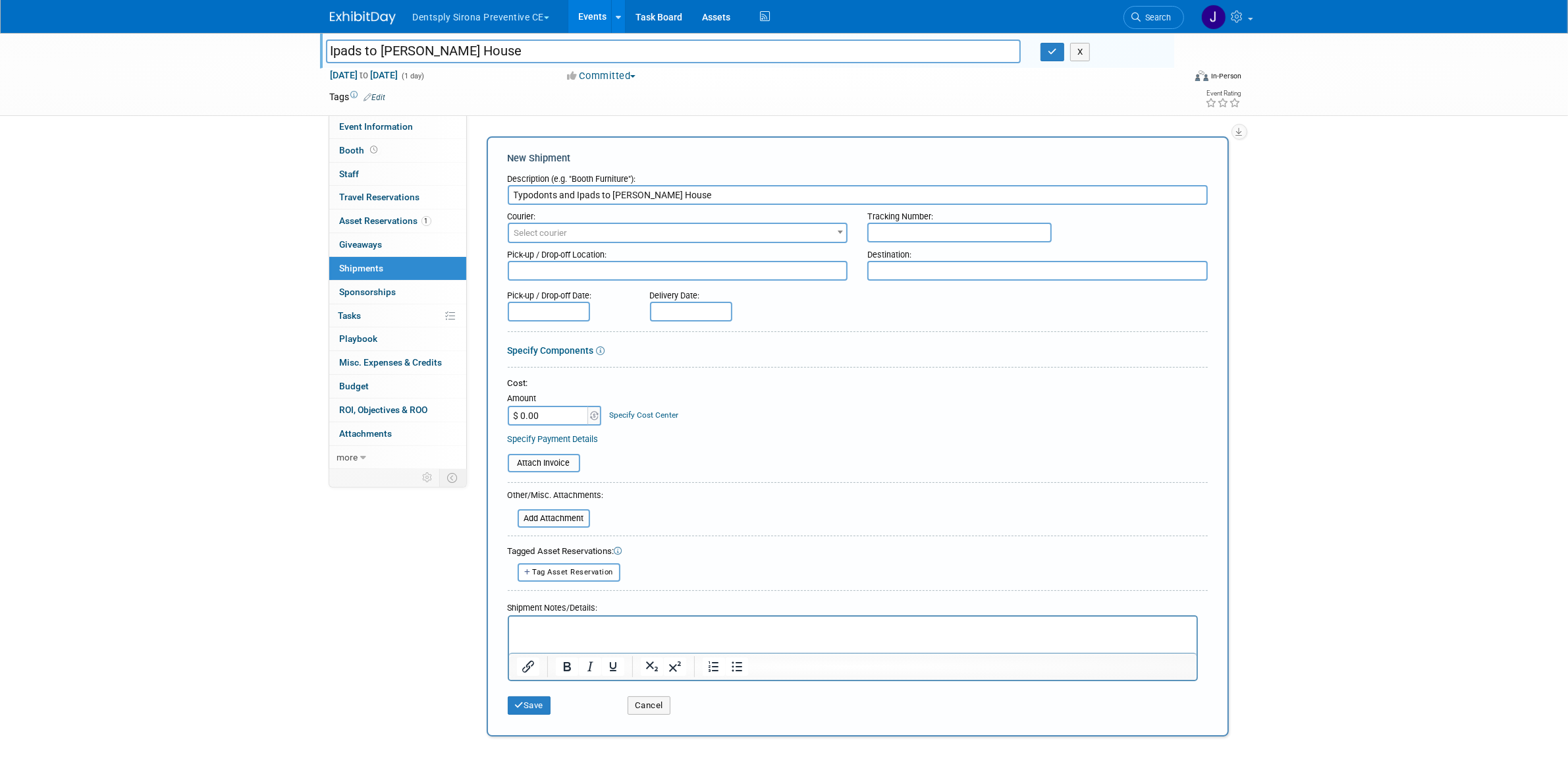
click at [667, 256] on div "Pick-up / Drop-off Location:" at bounding box center [677, 252] width 340 height 18
click at [663, 261] on textarea at bounding box center [677, 271] width 340 height 20
type textarea "DCIM"
paste textarea "POTTSTOWN"
type textarea "POTTSTOWN"
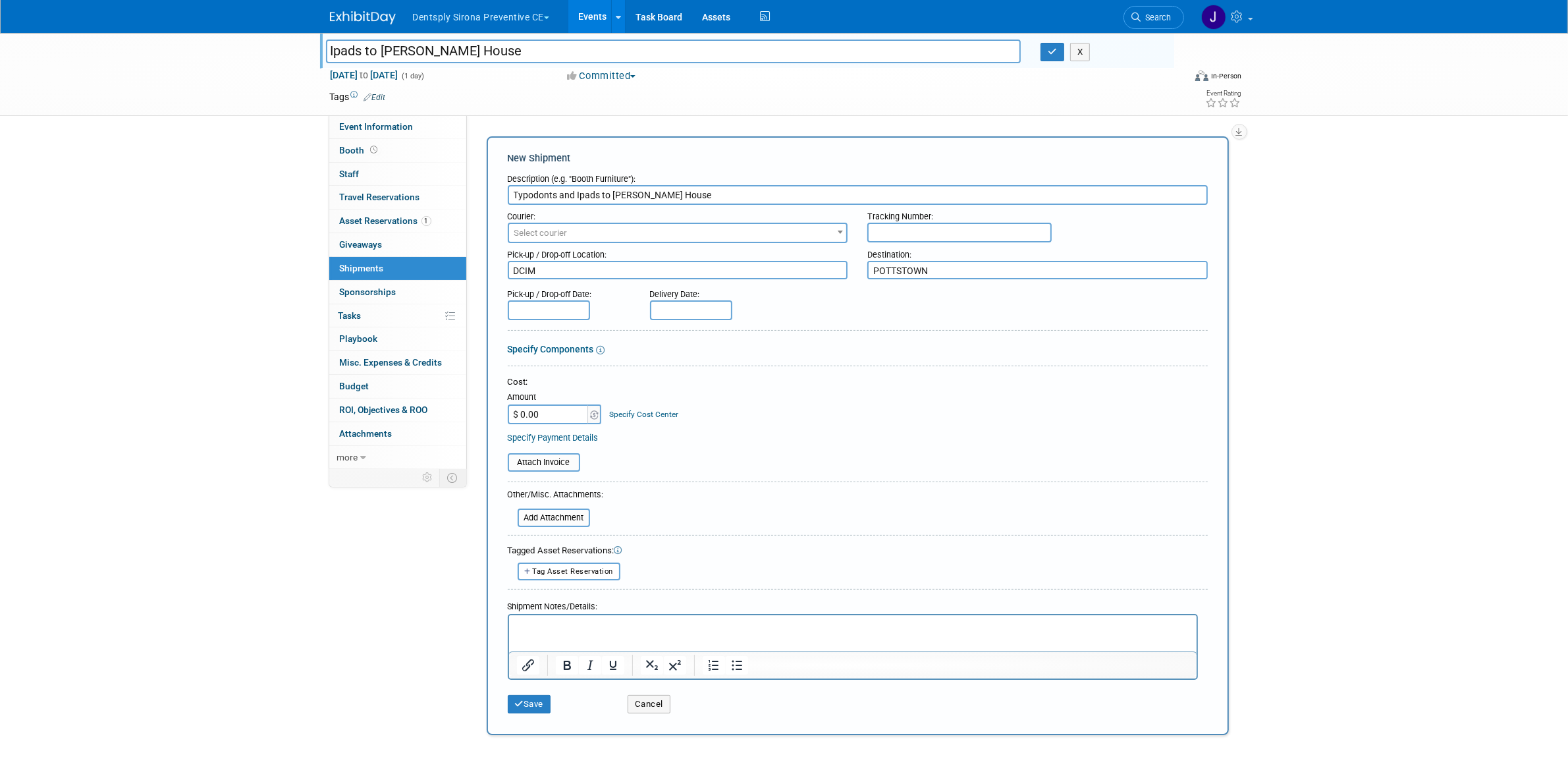
click at [679, 229] on span "Select courier" at bounding box center [677, 233] width 338 height 19
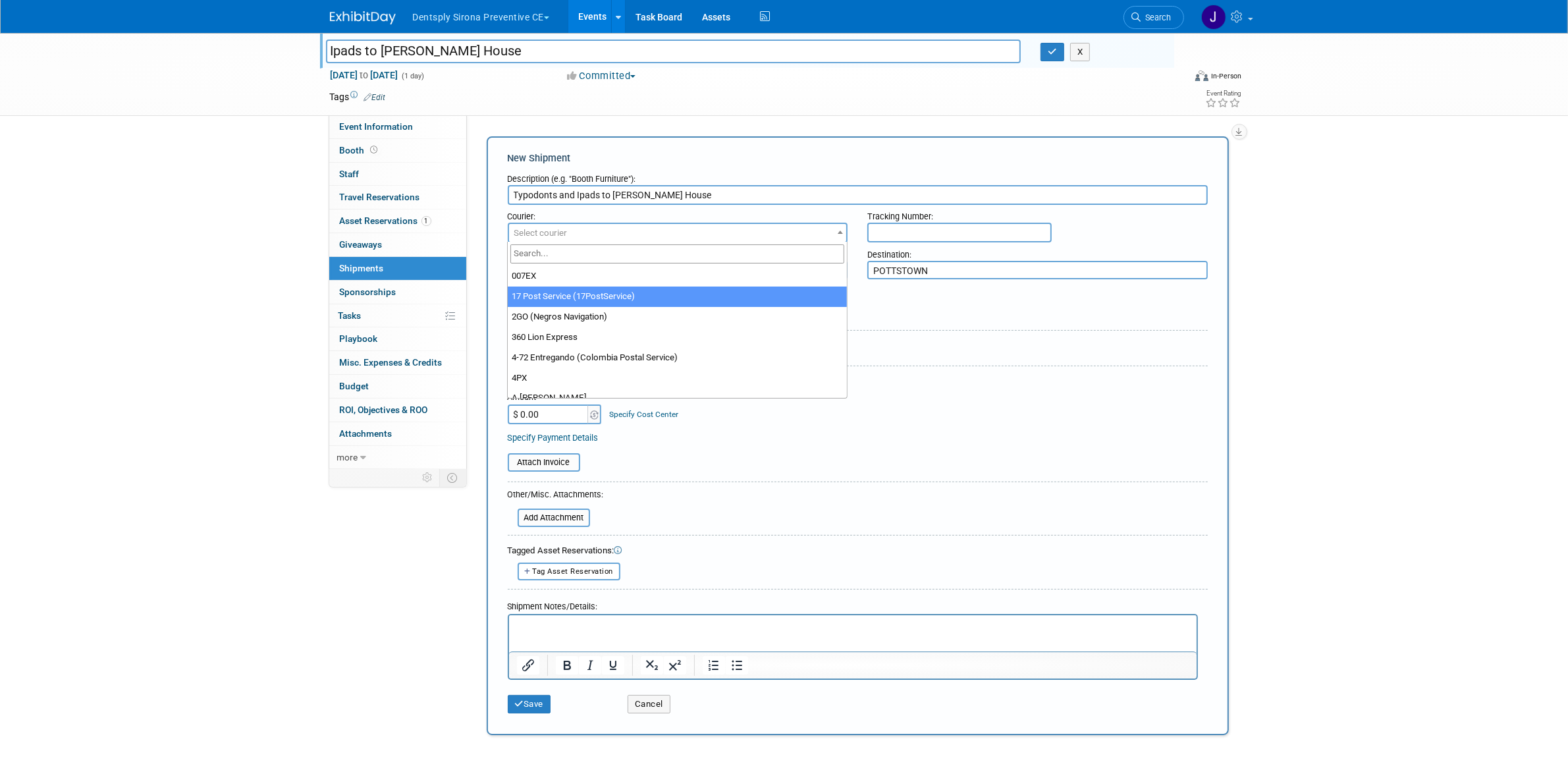
click at [994, 282] on div "Pick-up / Drop-off Date: Delivery Date:" at bounding box center [858, 301] width 719 height 37
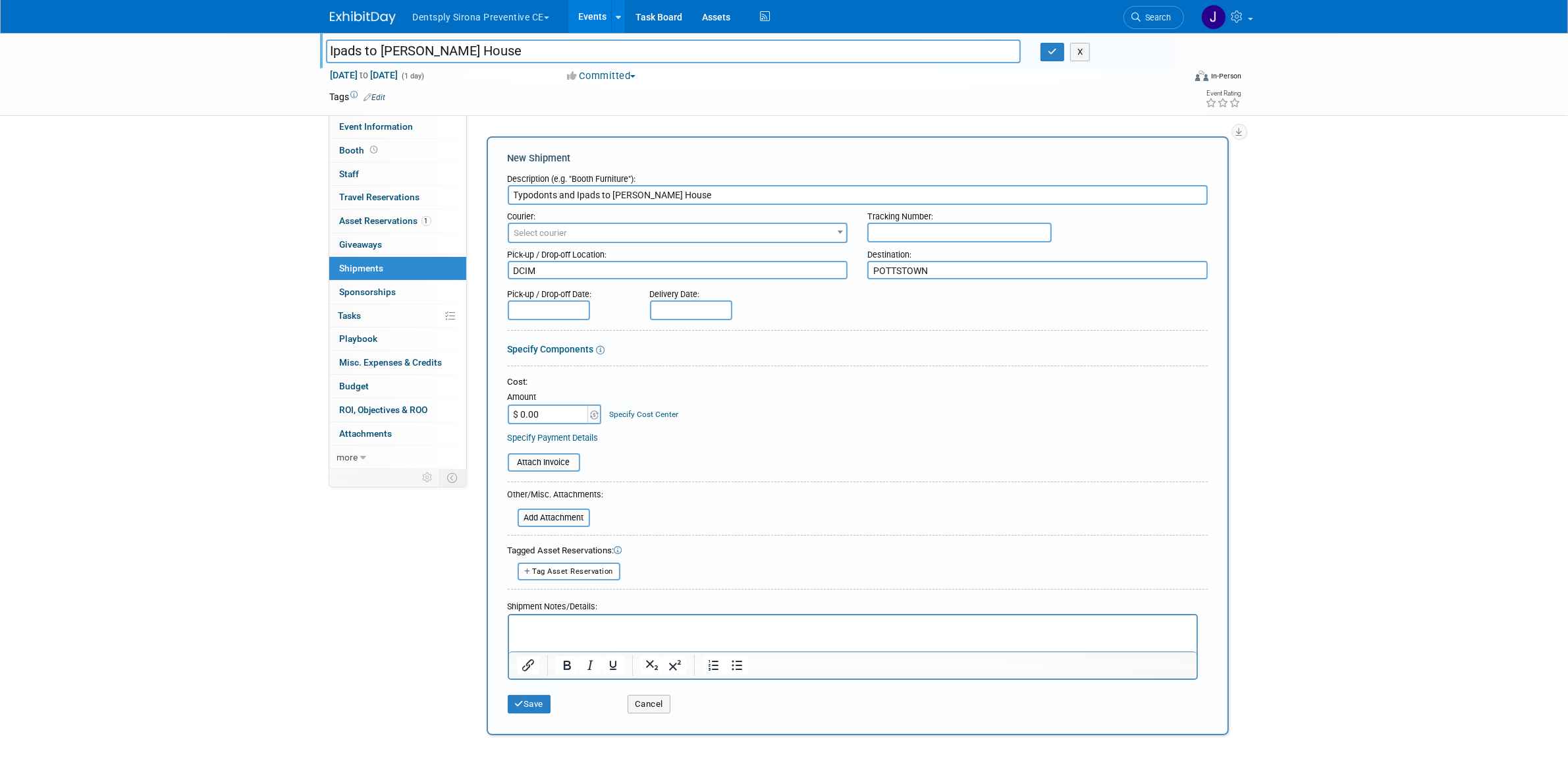
click at [1003, 267] on textarea "POTTSTOWN" at bounding box center [1037, 270] width 340 height 19
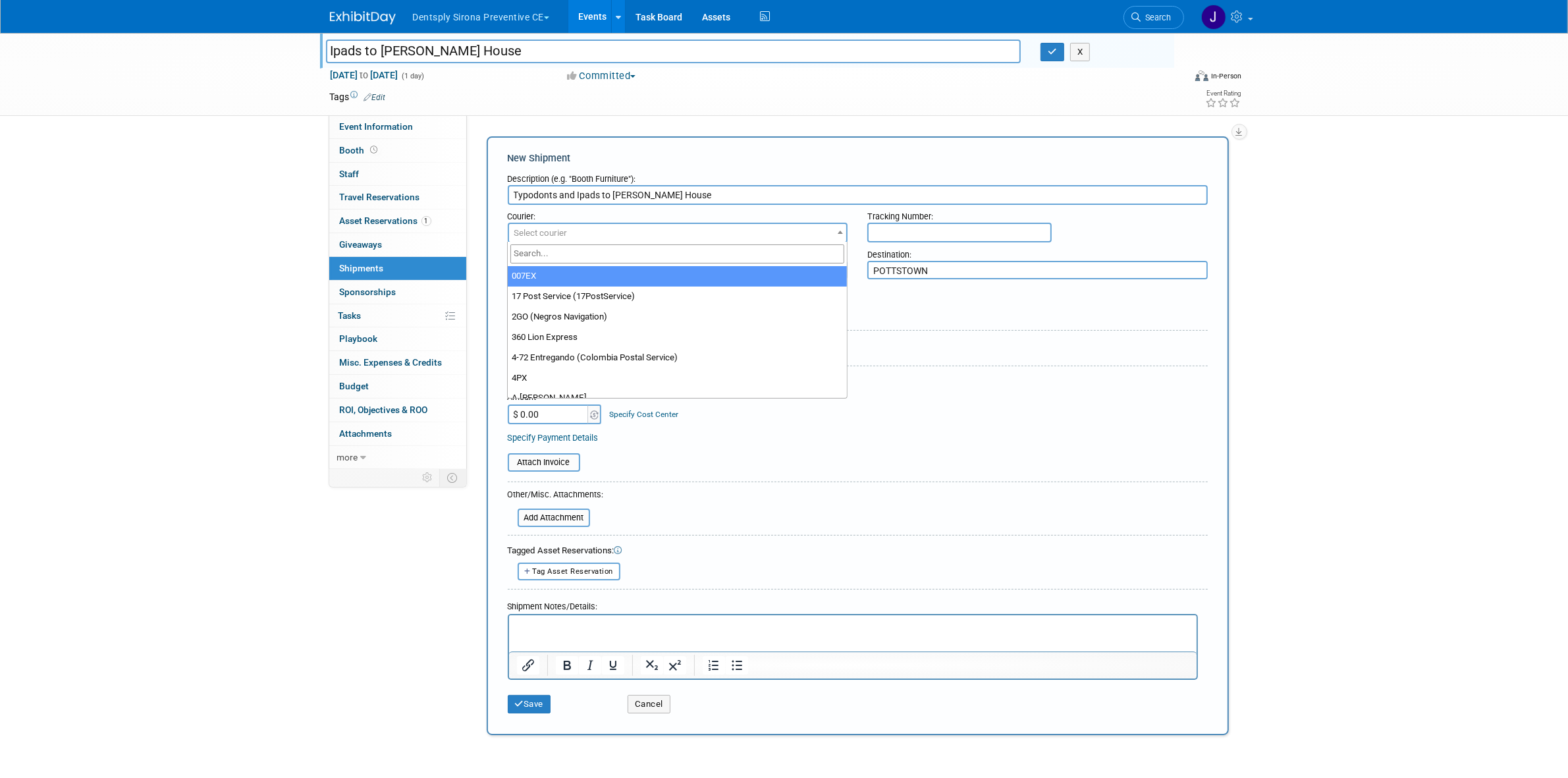
click at [774, 235] on span "Select courier" at bounding box center [677, 233] width 338 height 19
type input "ups"
select select "508"
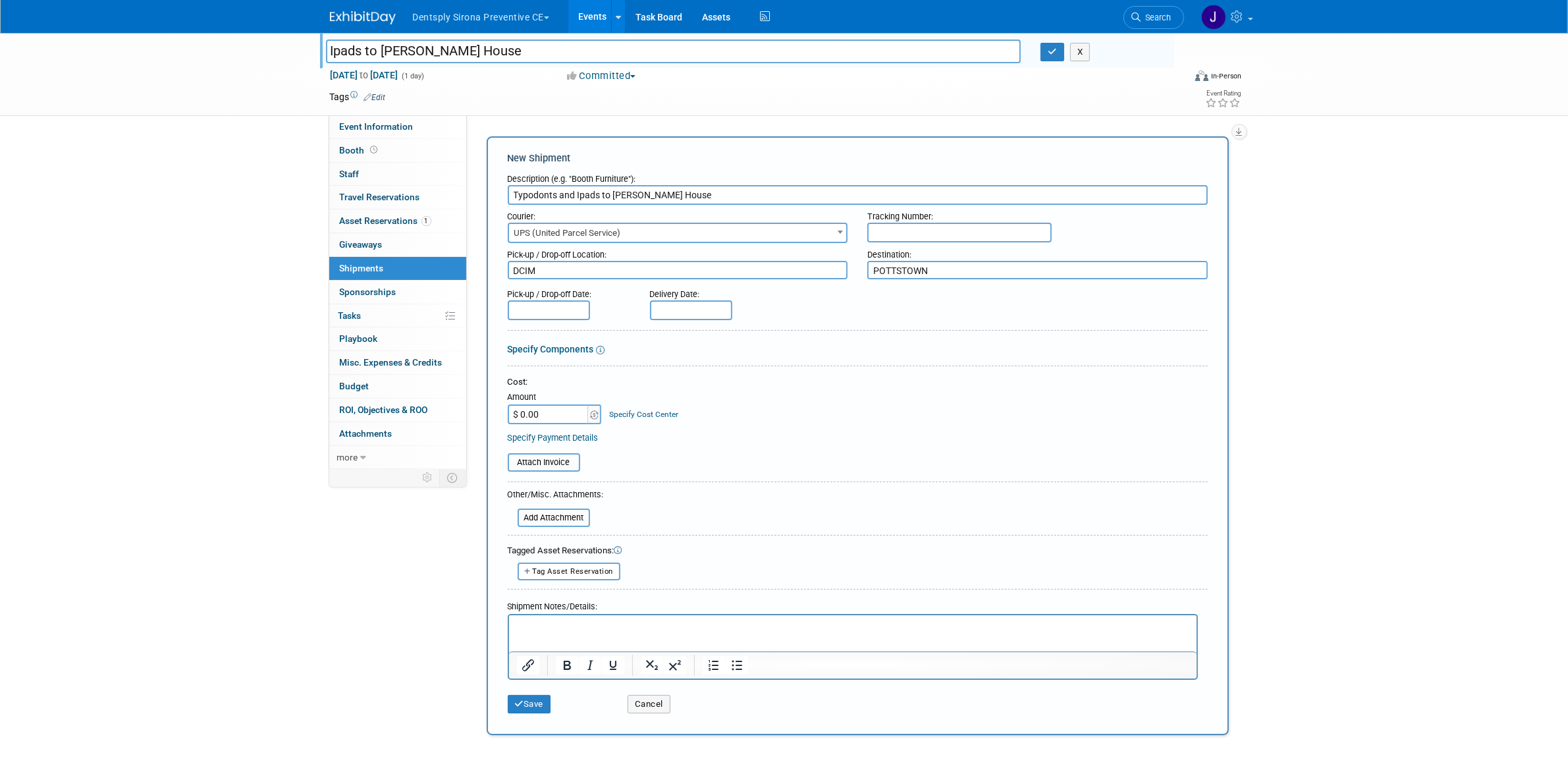
click at [958, 231] on input "text" at bounding box center [960, 233] width 185 height 20
paste input "1ZV57B294402025250"
type input "1ZV57B294402025250"
click at [543, 303] on input "text" at bounding box center [548, 310] width 82 height 20
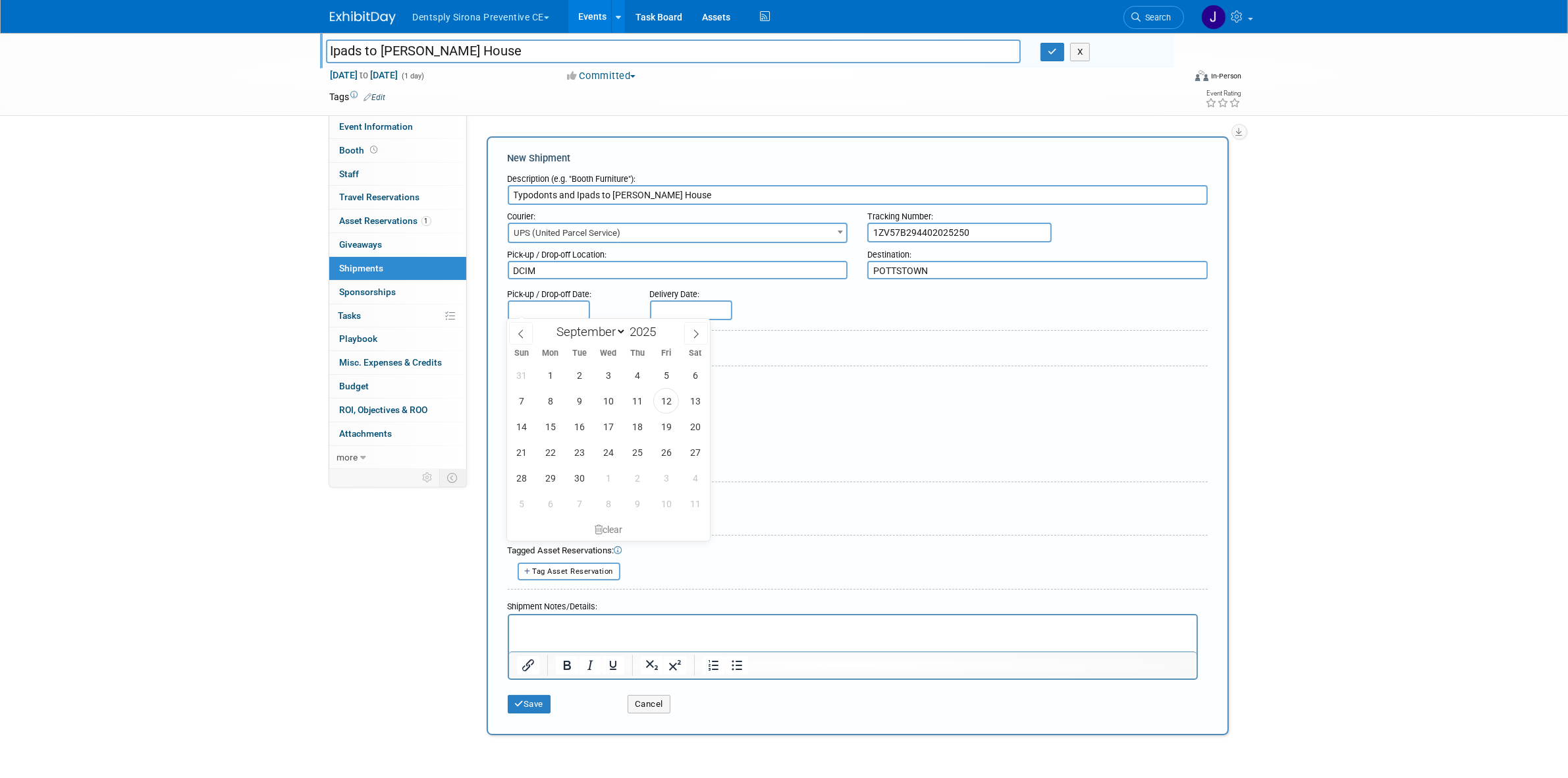
click at [676, 391] on div "31 1 2 3 4 5 6 7 8 9 10 11 12 13 14 15 16 17 18 19 20 21 22 23 24 25 26 27 28 2…" at bounding box center [608, 440] width 203 height 154
click at [676, 393] on span "12" at bounding box center [666, 401] width 25 height 25
type input "[DATE]"
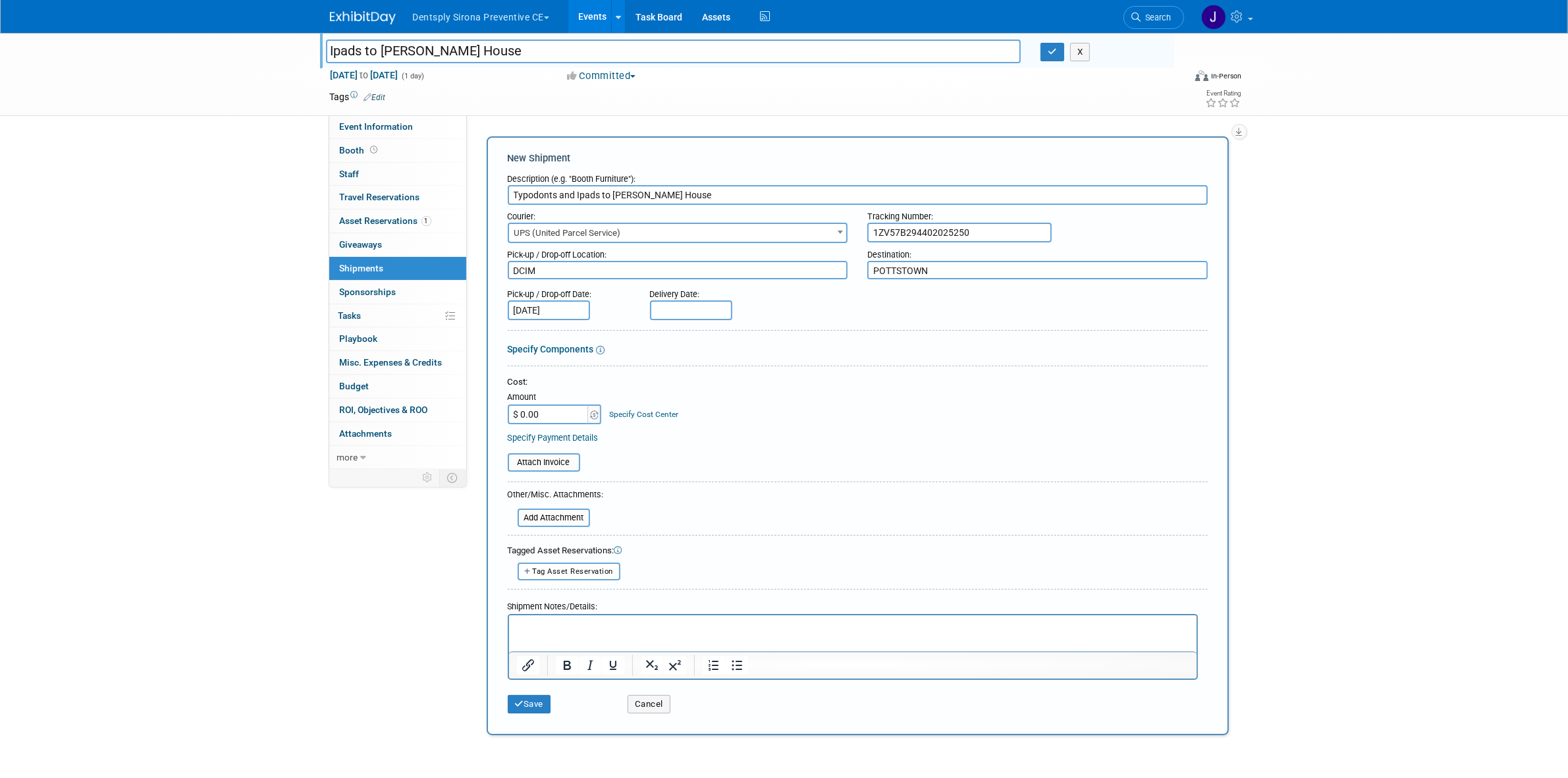
click at [685, 308] on input "text" at bounding box center [691, 310] width 82 height 20
click at [842, 399] on span "13" at bounding box center [837, 401] width 25 height 25
type input "[DATE]"
click at [578, 621] on p "Rich Text Area. Press ALT-0 for help." at bounding box center [852, 627] width 672 height 13
click at [540, 695] on button "Save" at bounding box center [529, 704] width 43 height 19
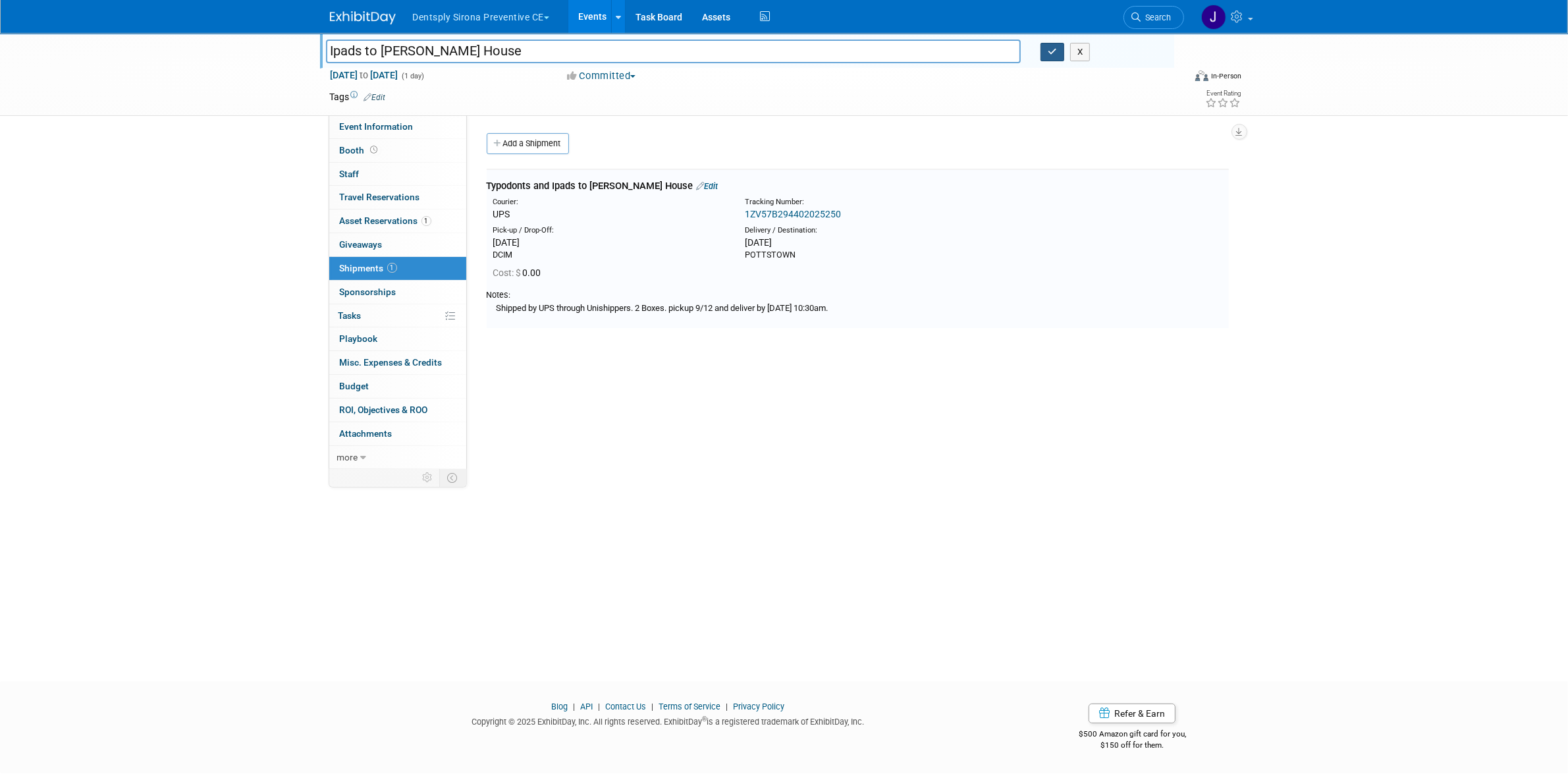
click at [1051, 56] on button "button" at bounding box center [1052, 52] width 23 height 19
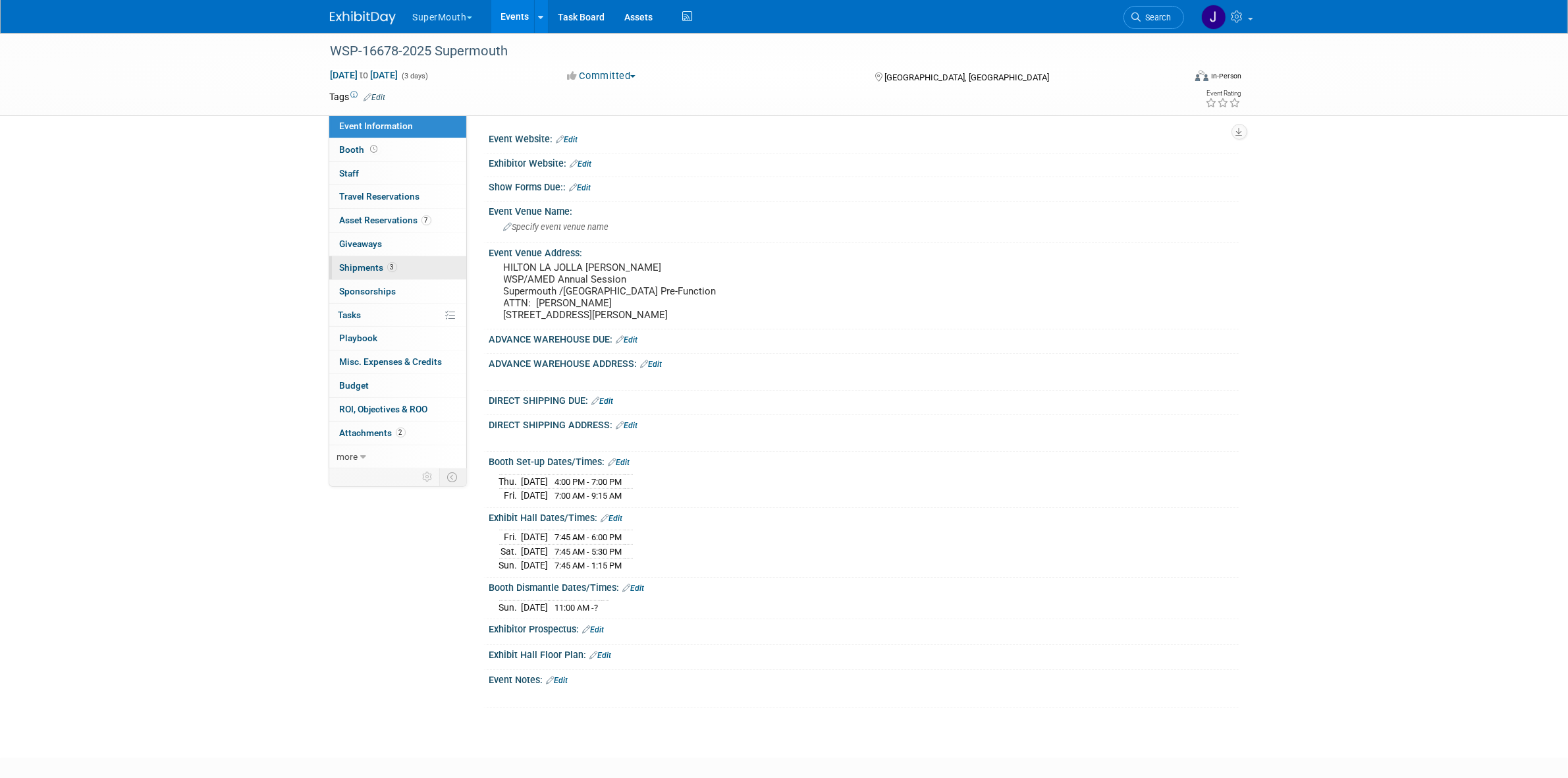
click at [356, 265] on span "Shipments 3" at bounding box center [368, 268] width 58 height 11
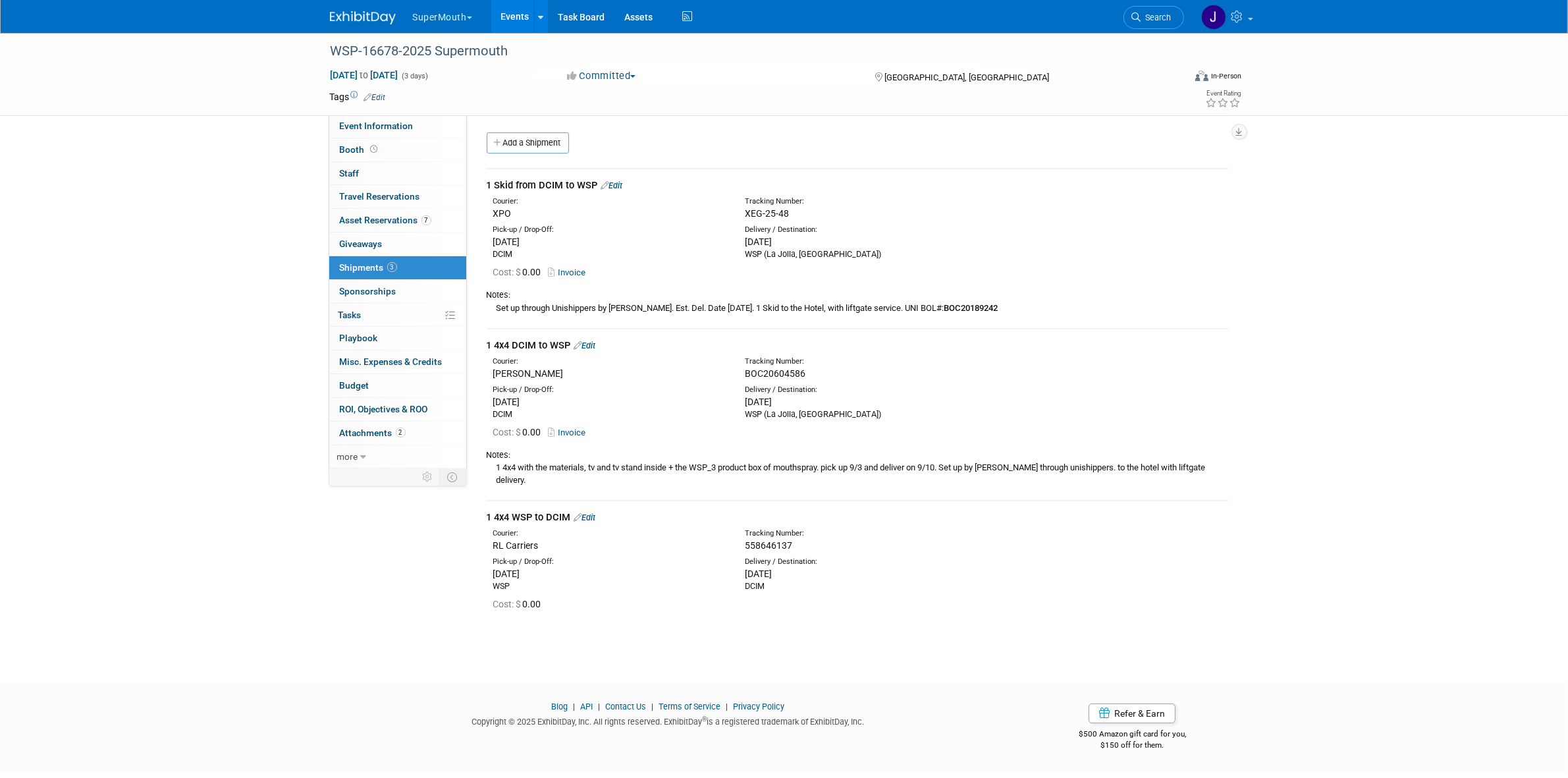
click at [592, 512] on link "Edit" at bounding box center [585, 517] width 21 height 10
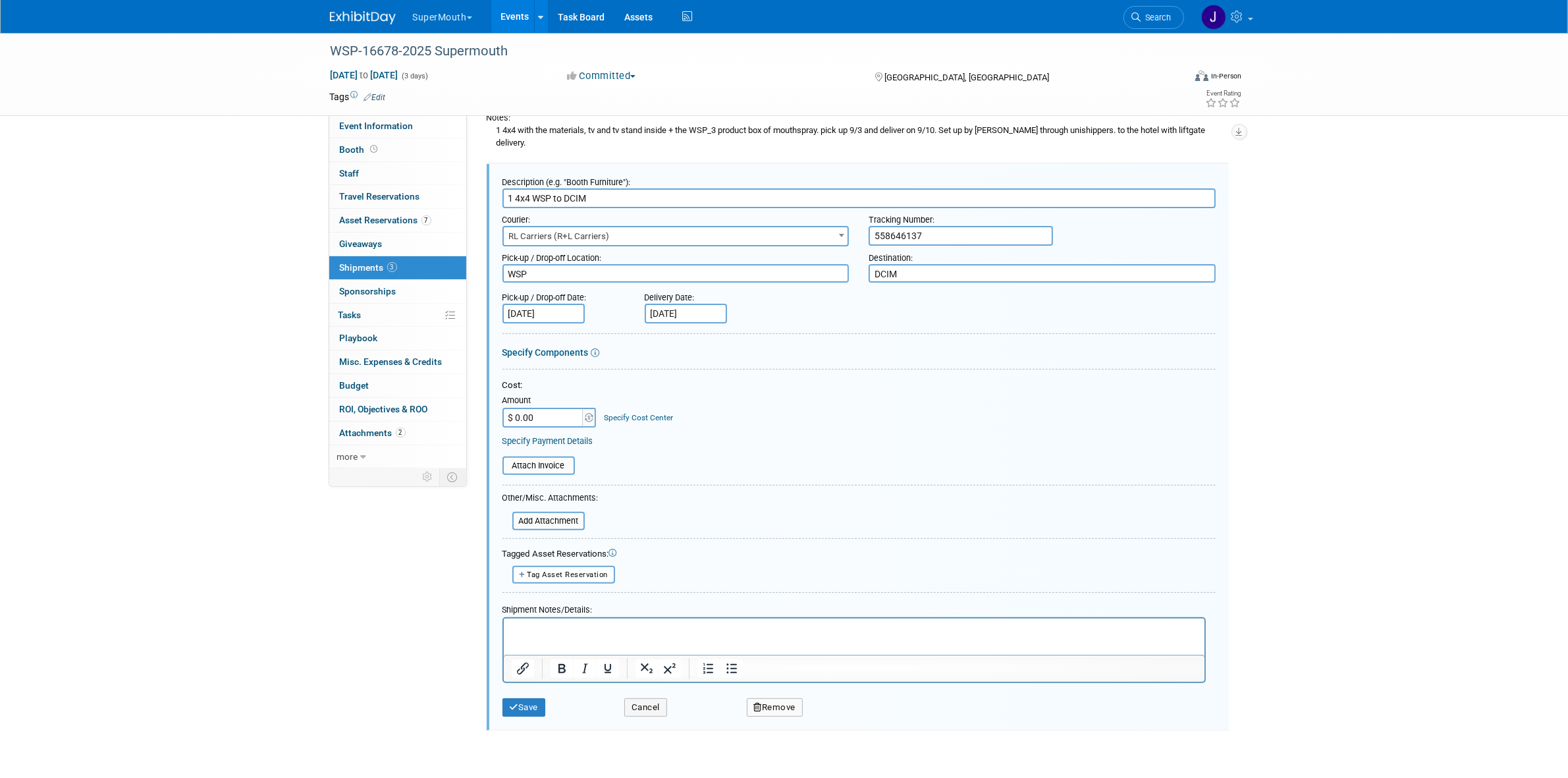
click at [538, 459] on form "Description (e.g. "Booth Furniture"): 1 4x4 WSP to DCIM Courier: 007EX 17 Post …" at bounding box center [859, 447] width 713 height 553
click at [539, 458] on form "Description (e.g. "Booth Furniture"): 1 4x4 WSP to DCIM Courier: 007EX 17 Post …" at bounding box center [859, 447] width 713 height 553
click at [541, 458] on input "file" at bounding box center [495, 466] width 156 height 16
click at [539, 458] on input "file" at bounding box center [495, 466] width 156 height 16
click at [588, 644] on html at bounding box center [853, 636] width 701 height 19
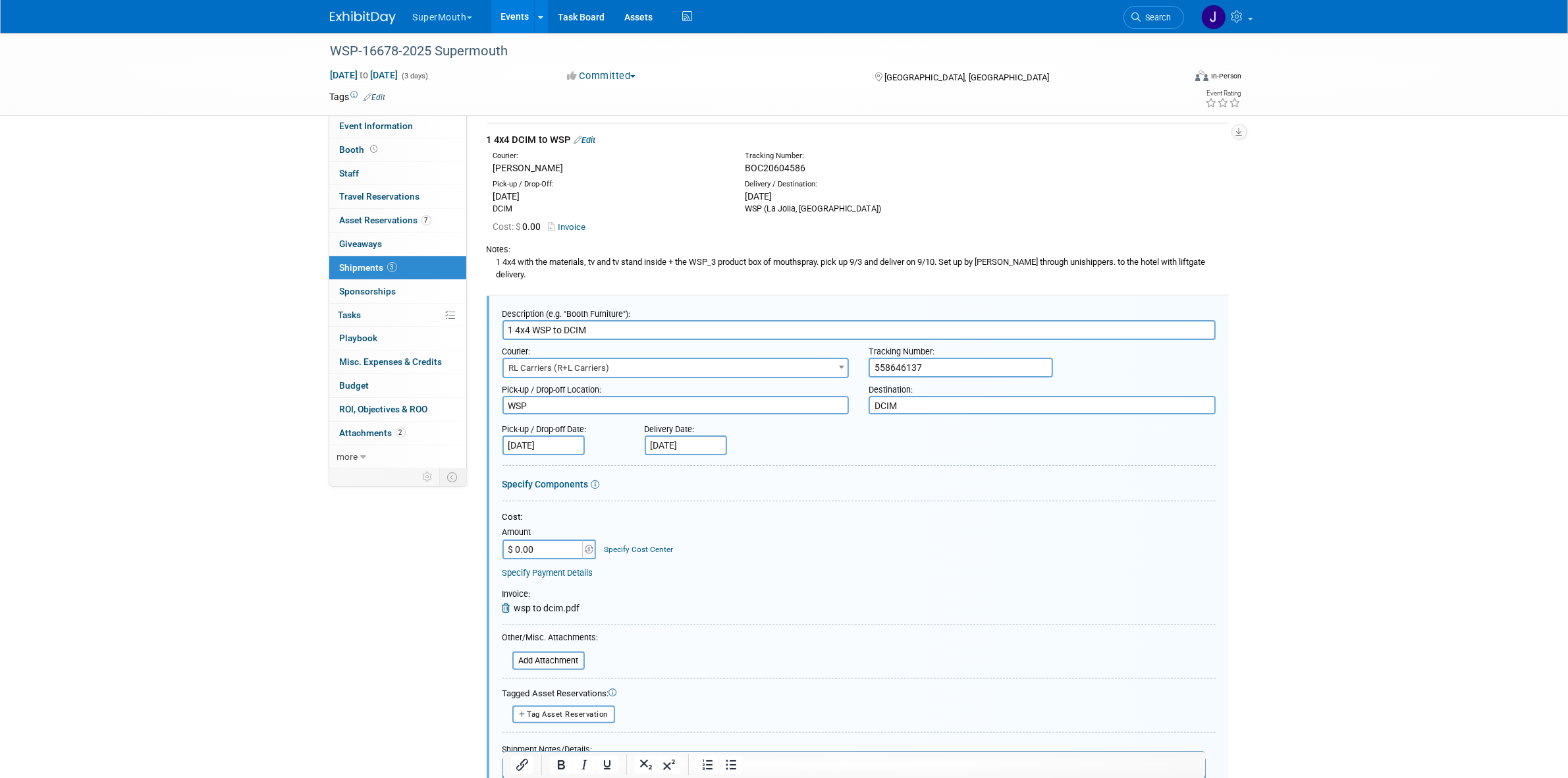
scroll to position [96, 0]
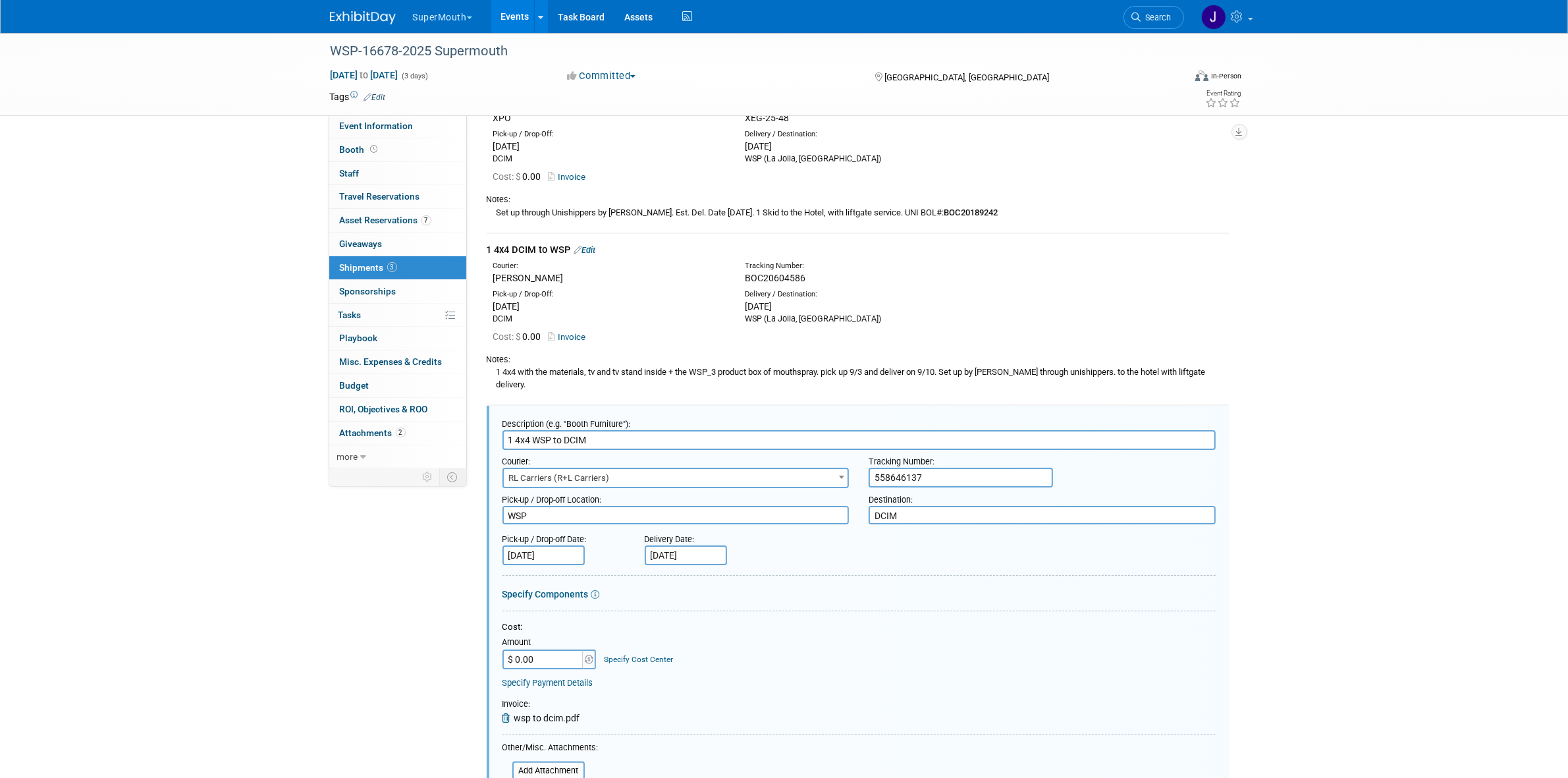
click at [637, 206] on div "Set up through Unishippers by [PERSON_NAME]. Est. Del. Date [DATE]. 1 Skid to t…" at bounding box center [858, 212] width 742 height 14
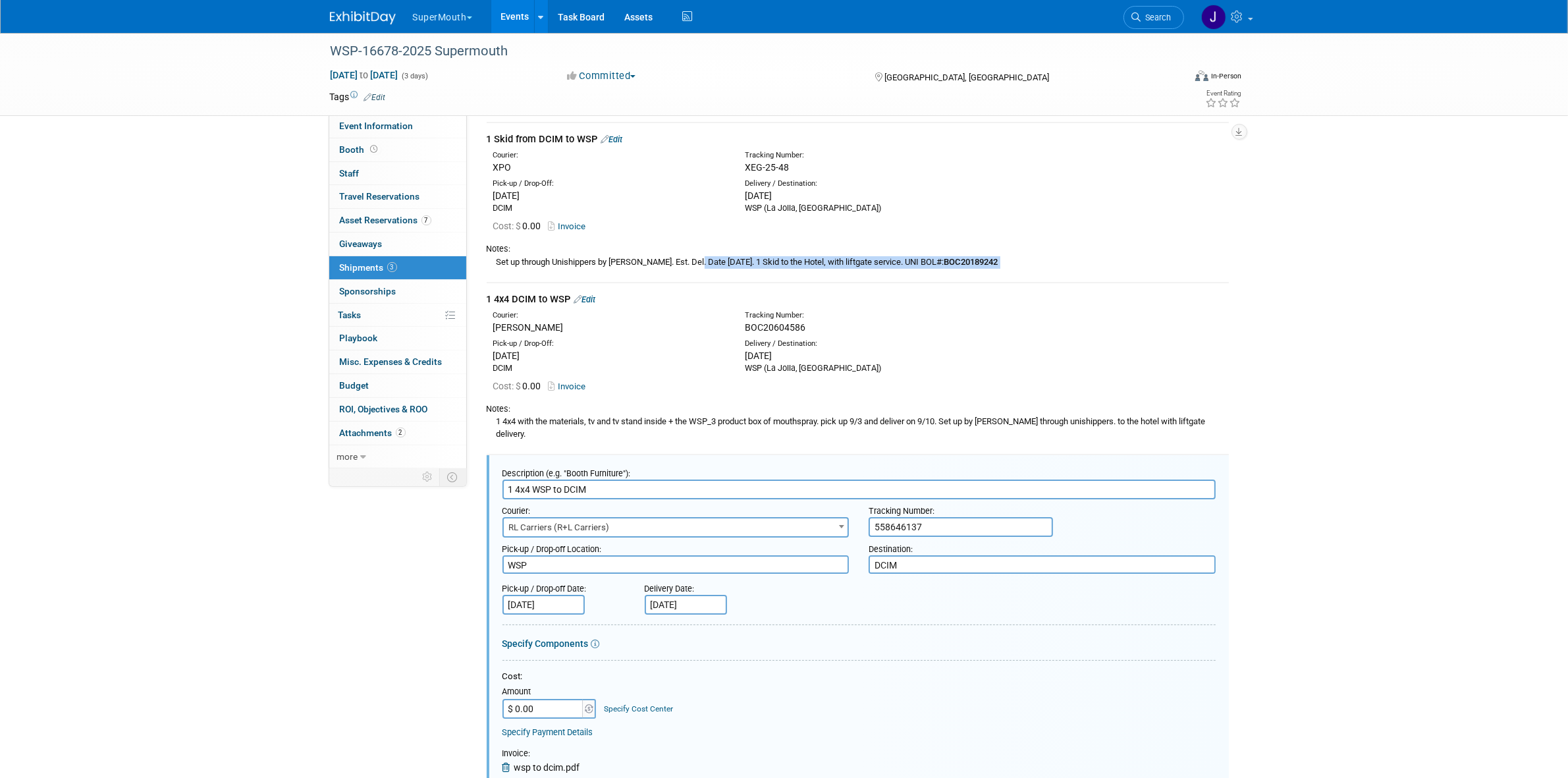
scroll to position [0, 0]
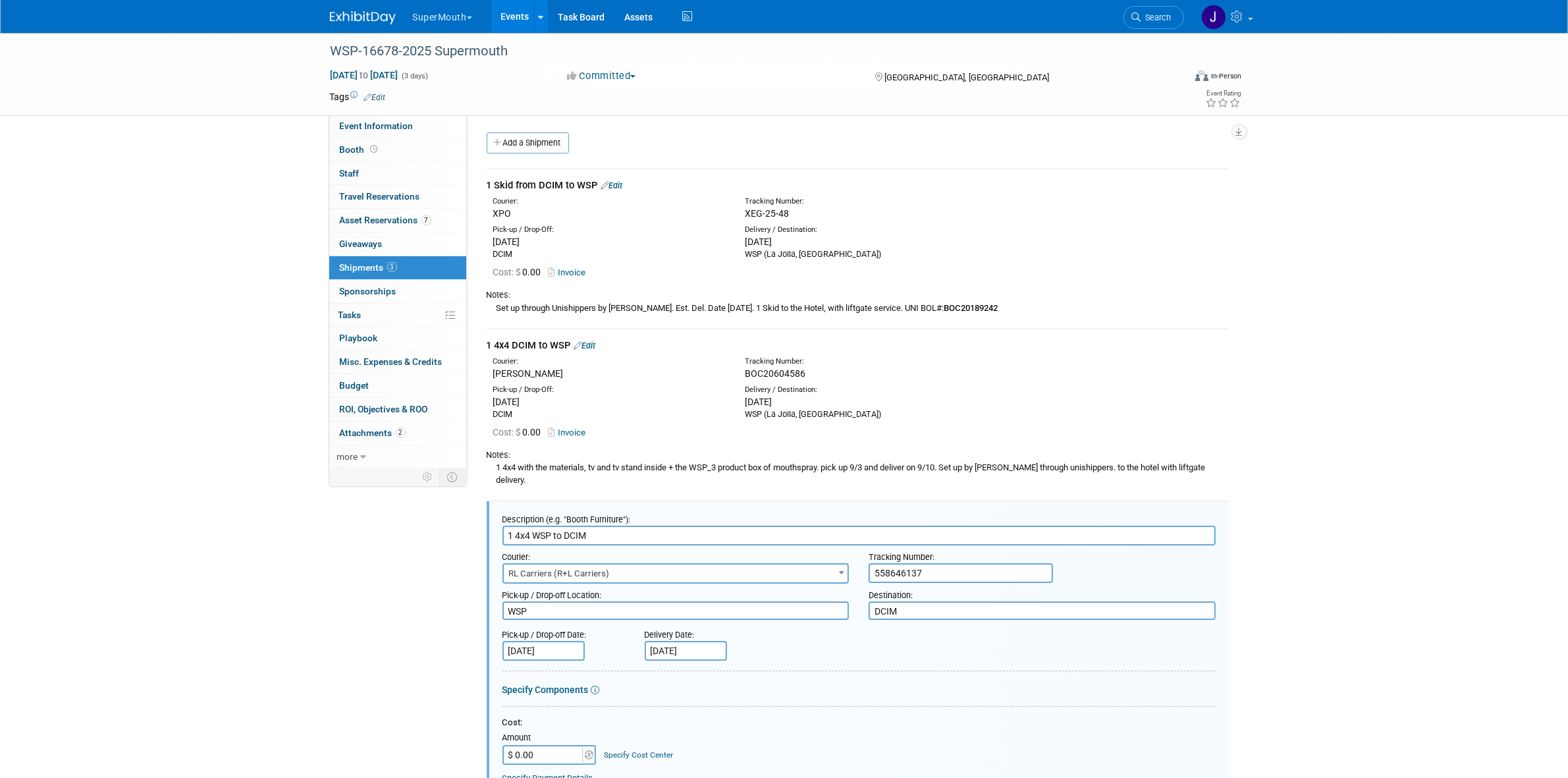
click at [653, 466] on div "1 4x4 with the materials, tv and tv stand inside + the WSP_3 product box of mou…" at bounding box center [858, 473] width 742 height 25
copy tbody "1 4x4 with the materials, tv and tv stand inside + the WSP_3 product box of mou…"
click at [626, 526] on input "1 4x4 WSP to DCIM" at bounding box center [859, 536] width 713 height 20
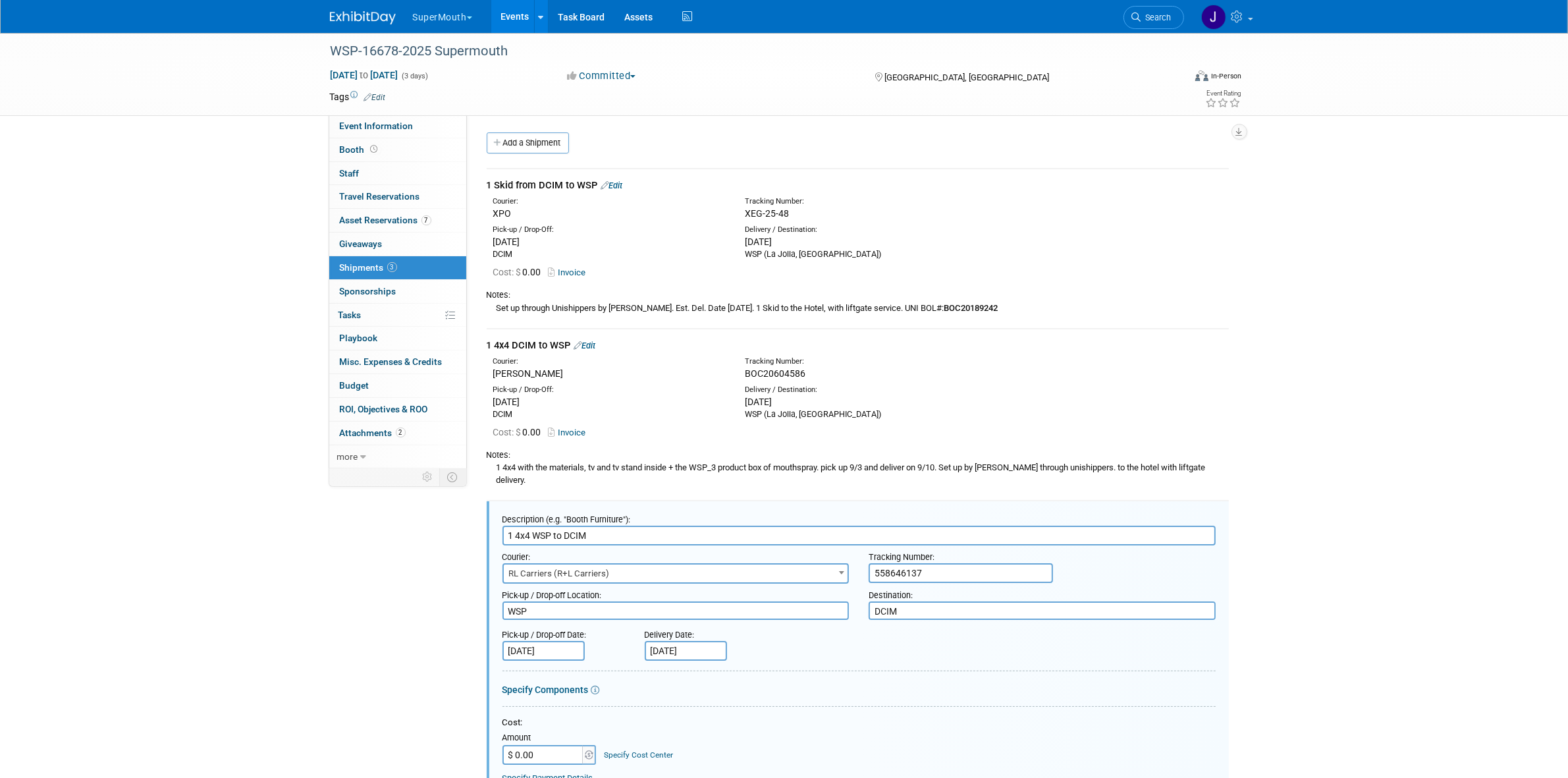
click at [617, 295] on div "Notes:" at bounding box center [858, 295] width 742 height 12
click at [619, 303] on div "Set up through Unishippers by [PERSON_NAME]. Est. Del. Date [DATE]. 1 Skid to t…" at bounding box center [858, 308] width 742 height 14
click at [619, 304] on div "Set up through Unishippers by [PERSON_NAME]. Est. Del. Date [DATE]. 1 Skid to t…" at bounding box center [858, 308] width 742 height 14
copy tbody "Set up through Unishippers by [PERSON_NAME]. Est. Del. Date [DATE]. 1 Skid to t…"
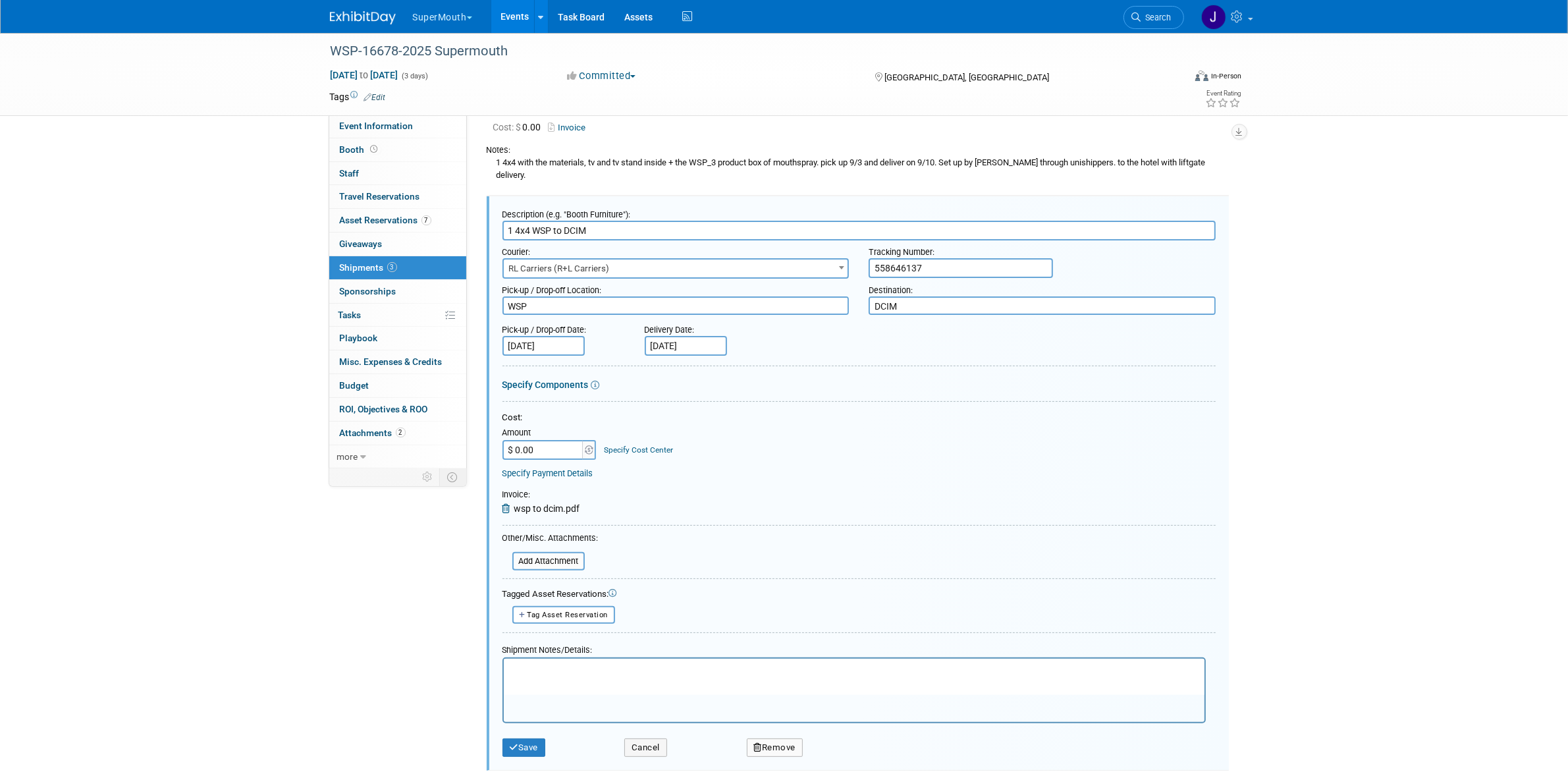
scroll to position [425, 0]
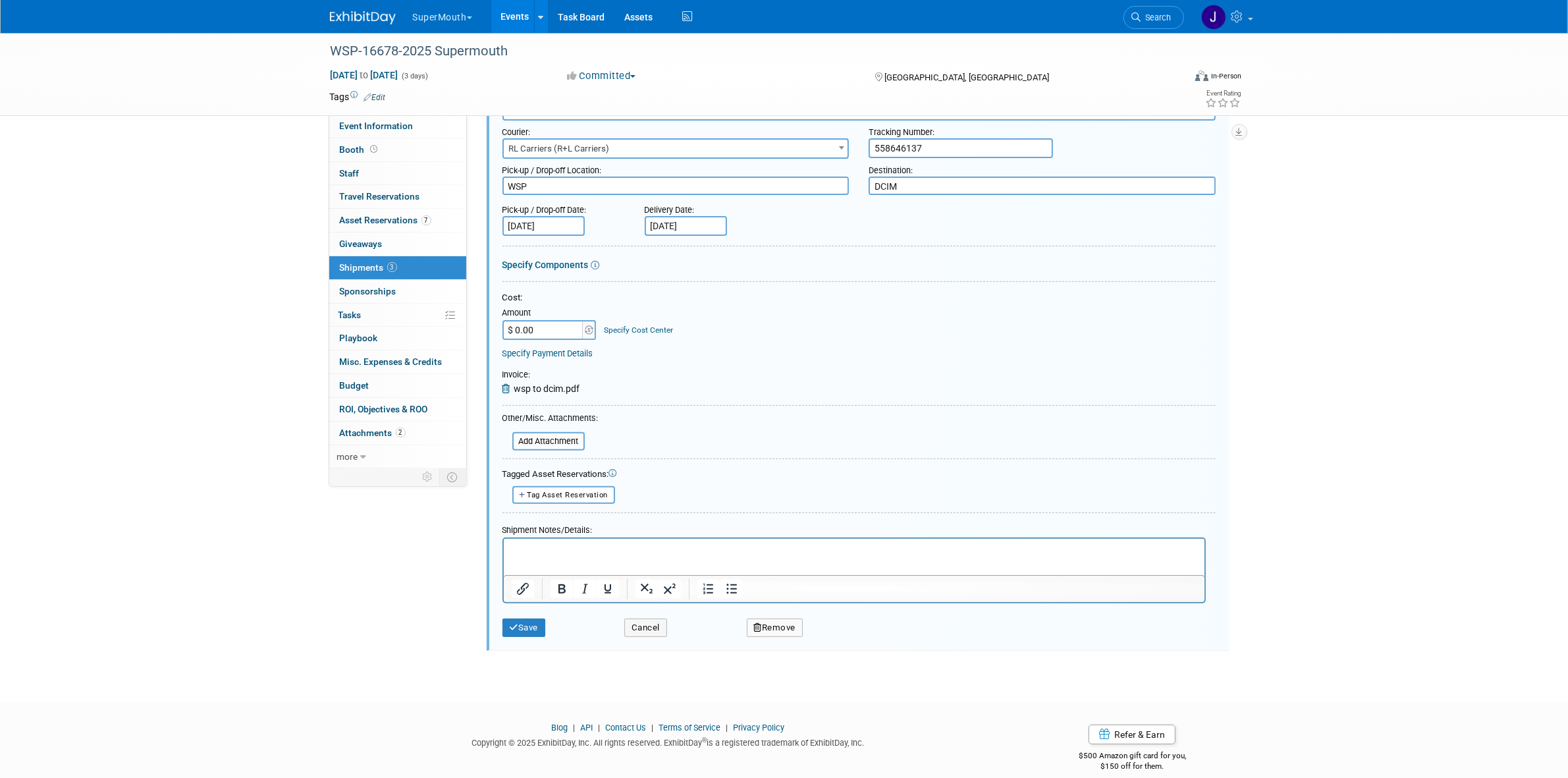
click at [655, 545] on p "Rich Text Area. Press ALT-0 for help." at bounding box center [853, 550] width 685 height 13
drag, startPoint x: 684, startPoint y: 550, endPoint x: 773, endPoint y: 545, distance: 89.1
click at [773, 545] on p "Set up through Unishippers by [PERSON_NAME]. Est. Del. Date [DATE]. 1 Skid to t…" at bounding box center [853, 550] width 685 height 13
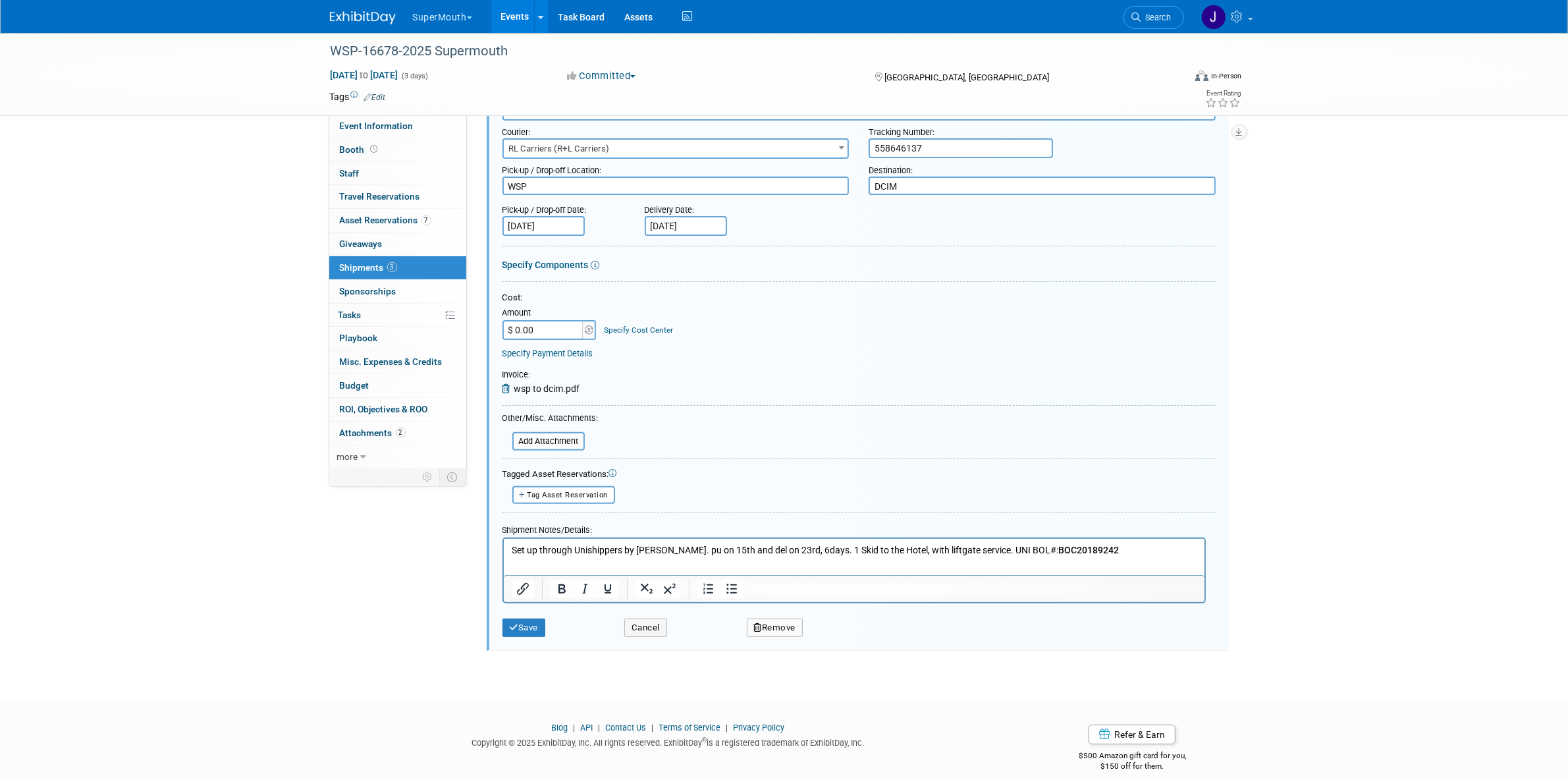
click at [781, 553] on p "Set up through Unishippers by [PERSON_NAME]. pu on 15th and del on 23rd, 6days.…" at bounding box center [853, 550] width 685 height 13
click at [784, 549] on p "Set up through Unishippers by [PERSON_NAME]. pu on 15th and del on 23rd, 6days.…" at bounding box center [853, 550] width 685 height 13
click at [802, 547] on p "Set up through Unishippers by [PERSON_NAME]. pu on 15th and del on 23rd, 6 days…" at bounding box center [853, 550] width 685 height 13
click at [804, 555] on p "Set up through Unishippers by [PERSON_NAME]. pu on 15th and del on 23rd, 6 days…" at bounding box center [853, 550] width 685 height 13
click at [837, 551] on p "Set up through Unishippers by [PERSON_NAME]. pu on 15th and del on 23rd, 6 days…" at bounding box center [853, 550] width 685 height 13
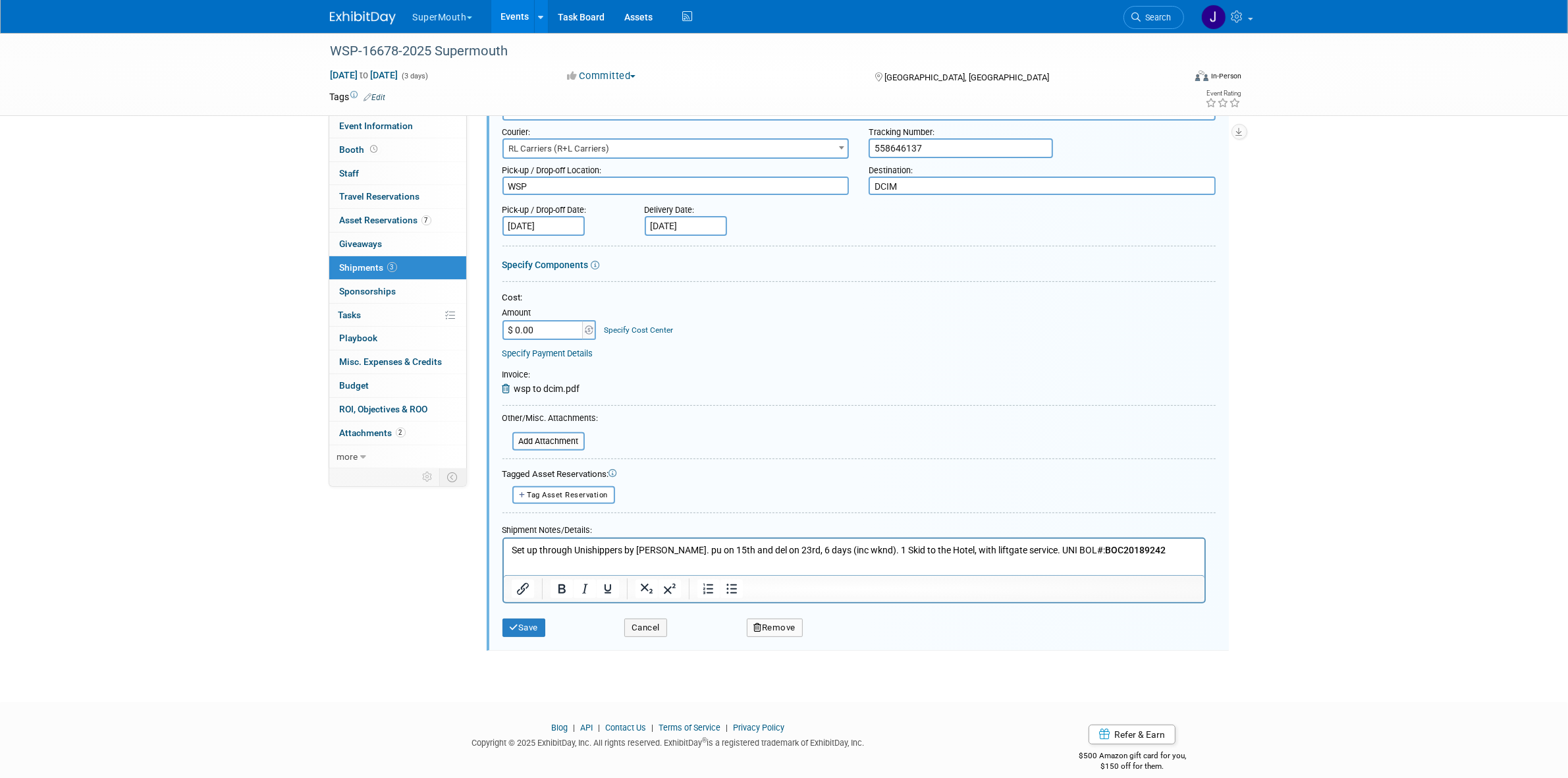
click at [830, 549] on p "Set up through Unishippers by [PERSON_NAME]. pu on 15th and del on 23rd, 6 days…" at bounding box center [853, 550] width 685 height 13
click at [793, 545] on p "Set up through Unishippers by [PERSON_NAME]. pu on 15th and del on 23rd, 6 days…" at bounding box center [853, 550] width 685 height 13
drag, startPoint x: 870, startPoint y: 545, endPoint x: 1163, endPoint y: 545, distance: 293.0
click at [1163, 545] on p "Set up through Unishippers by [PERSON_NAME]. pu on 15th and del on 23rd, 6 days…" at bounding box center [853, 550] width 685 height 13
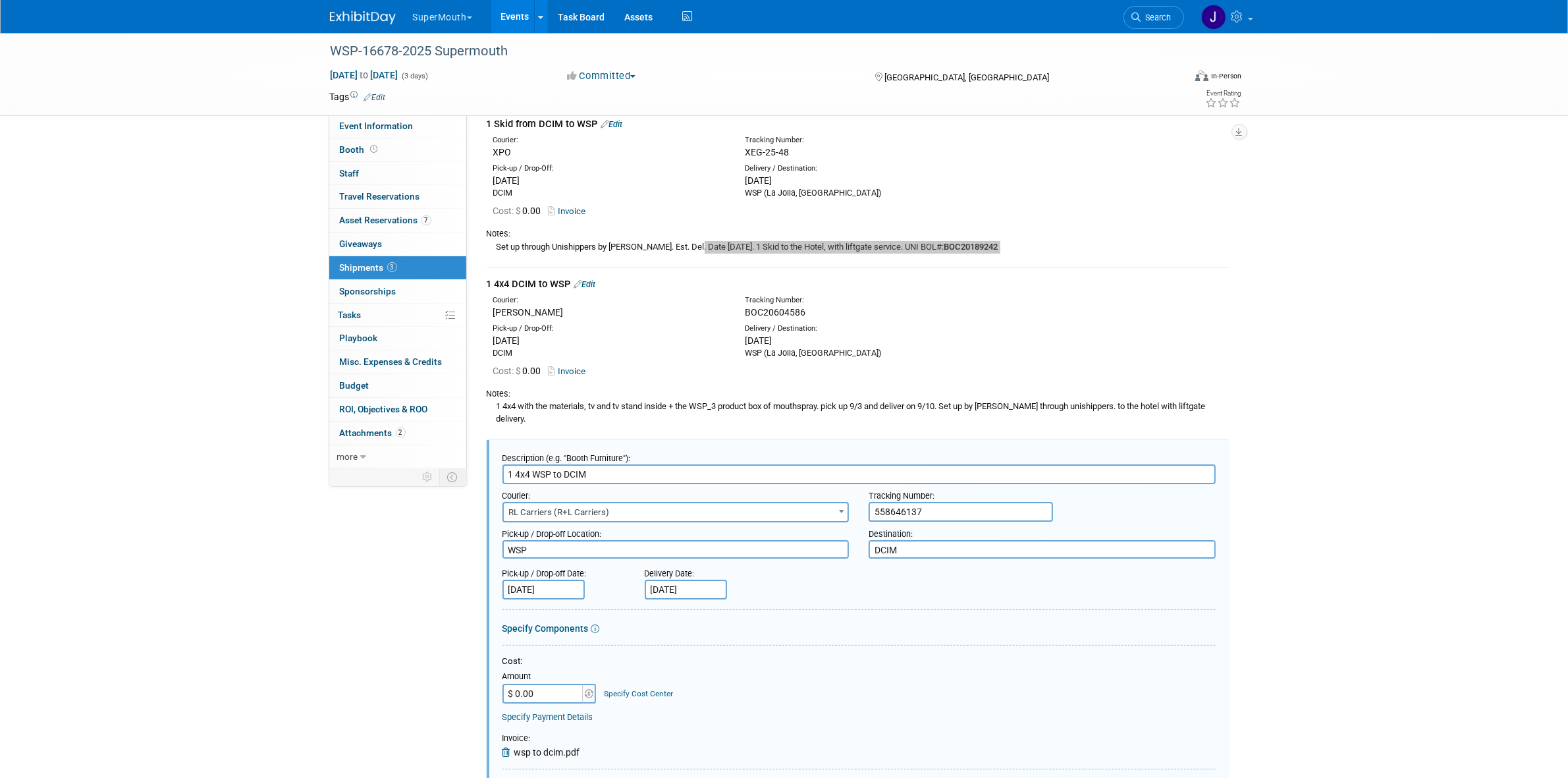
scroll to position [13, 0]
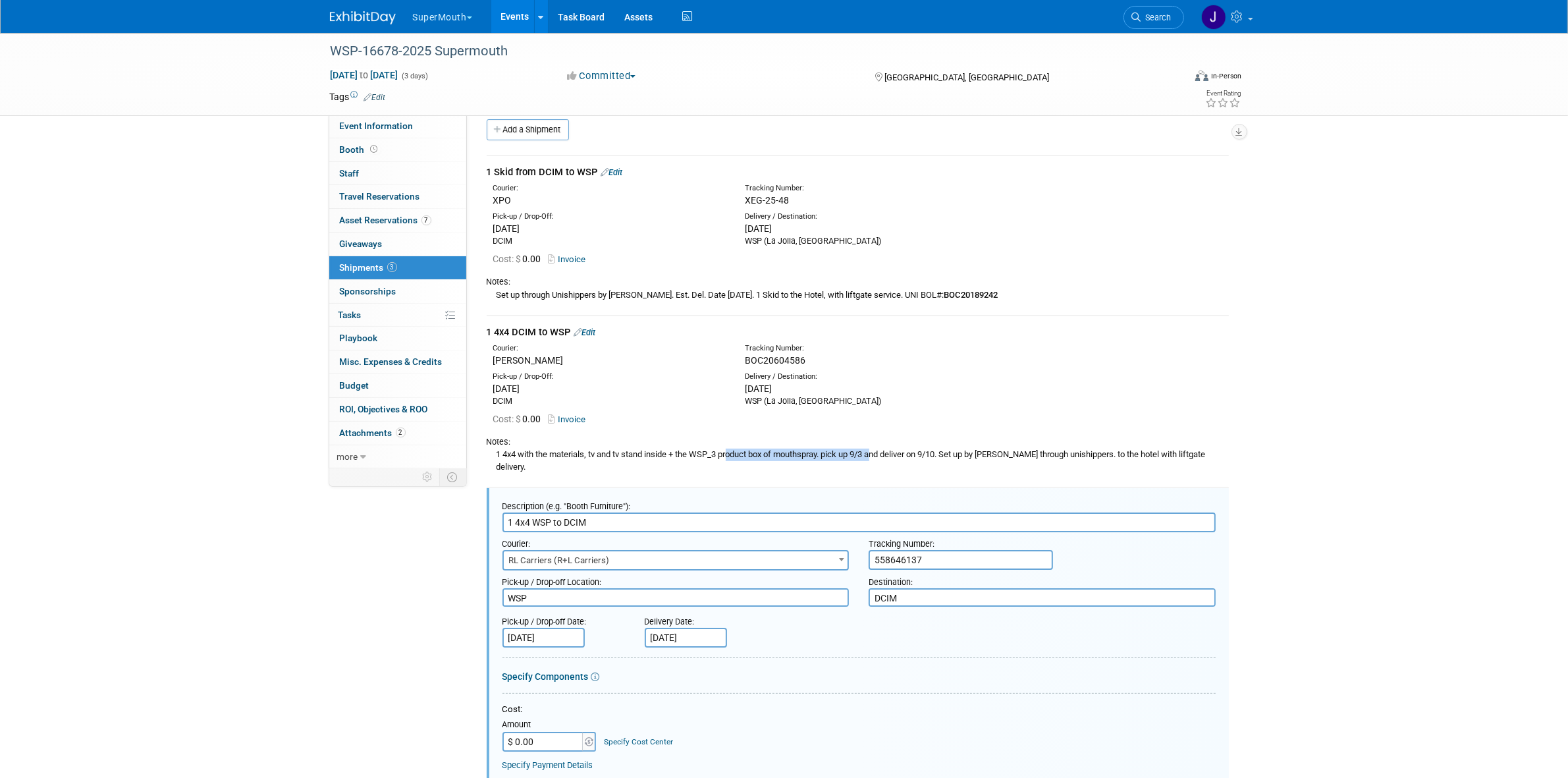
drag, startPoint x: 536, startPoint y: 449, endPoint x: 672, endPoint y: 465, distance: 136.9
click at [672, 465] on td "1 4x4 DCIM to WSP Edit Courier: [PERSON_NAME] Tracking Number:" at bounding box center [858, 401] width 742 height 171
copy div "the materials, tv and tv stand inside"
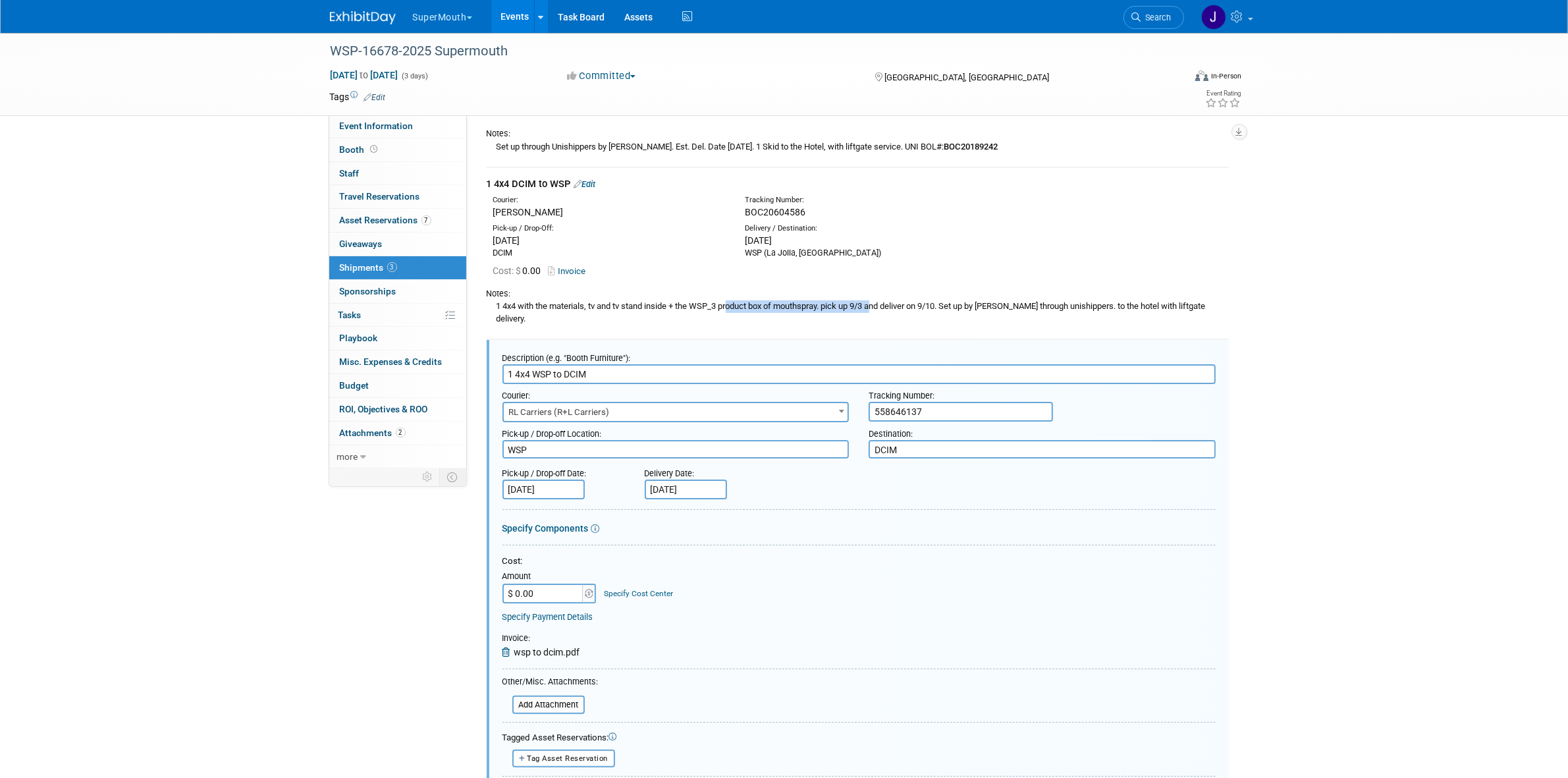
scroll to position [425, 0]
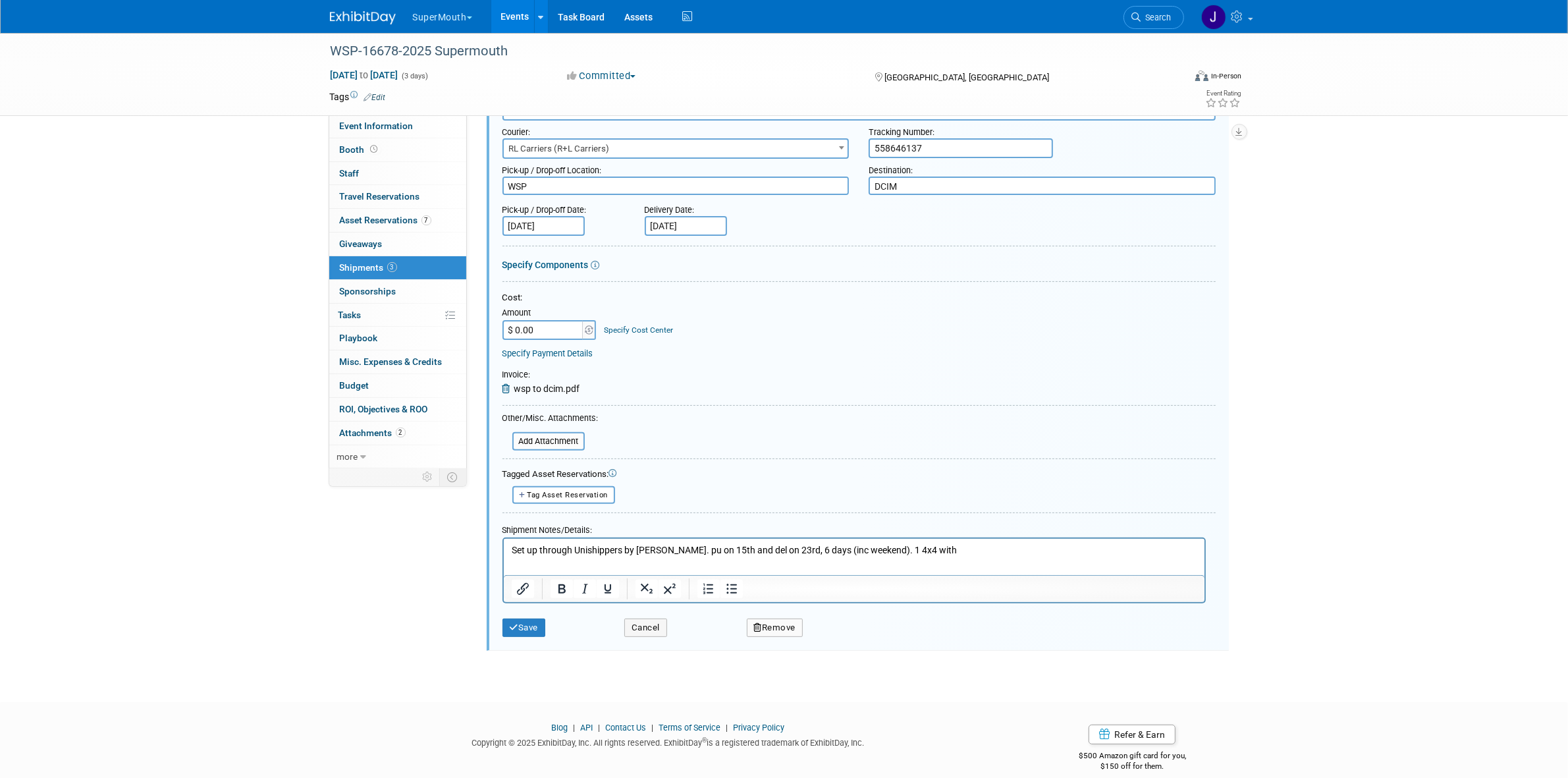
click at [974, 557] on html "Set up through Unishippers by [PERSON_NAME]. pu on 15th and del on 23rd, 6 days…" at bounding box center [853, 548] width 701 height 19
click at [915, 551] on p "Set up through Unishippers by [PERSON_NAME]. pu on 15th and del on 23rd, 6 days…" at bounding box center [853, 550] width 685 height 13
click at [514, 619] on button "Save" at bounding box center [524, 628] width 43 height 19
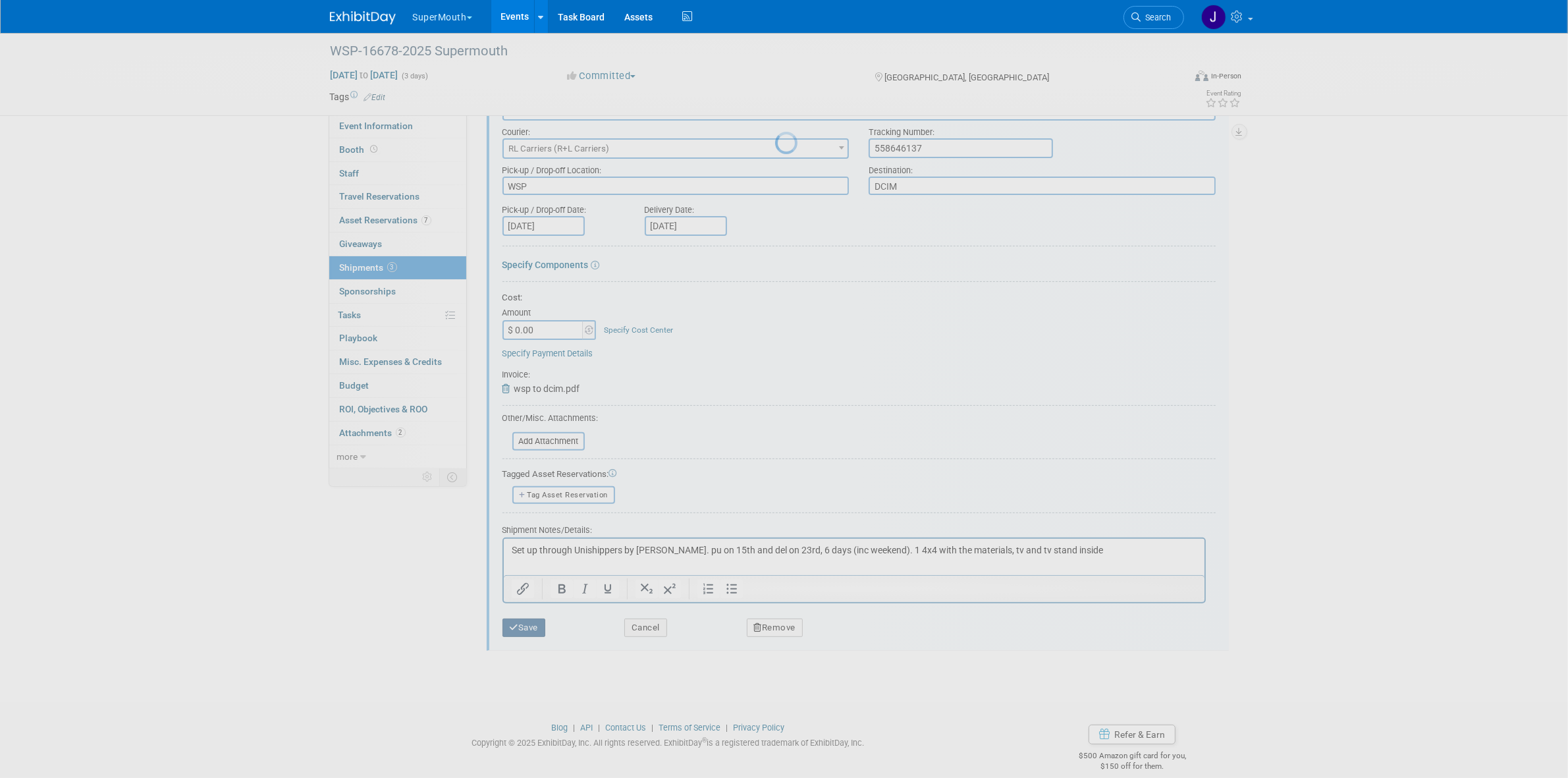
scroll to position [10, 0]
